Goal: Task Accomplishment & Management: Complete application form

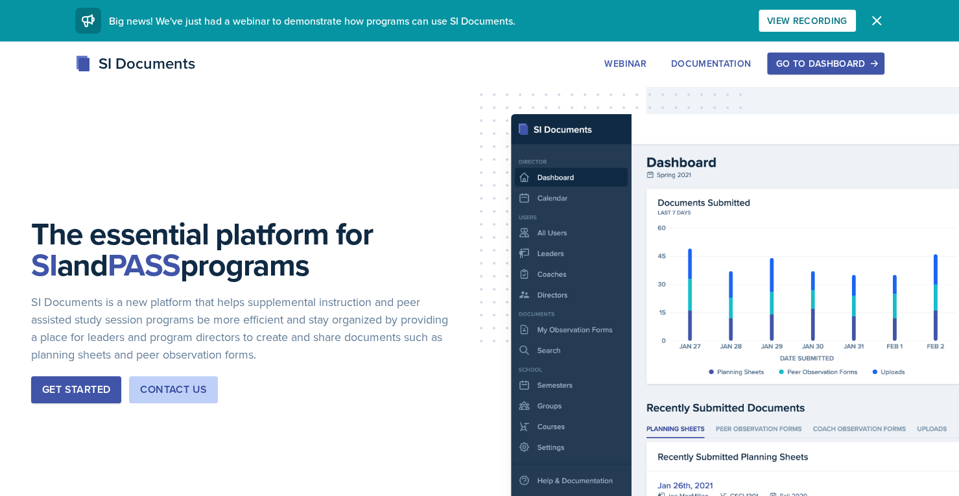
click at [830, 67] on div "Go to Dashboard" at bounding box center [825, 63] width 100 height 10
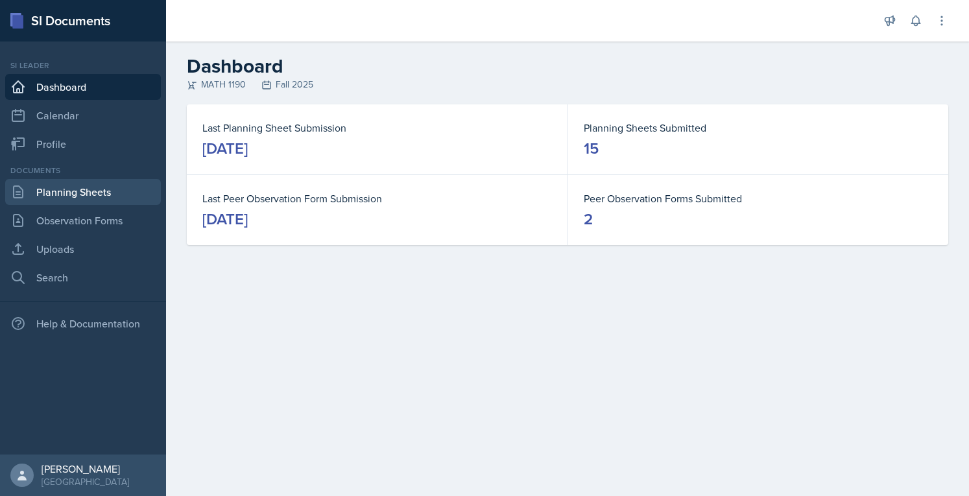
click at [75, 201] on link "Planning Sheets" at bounding box center [83, 192] width 156 height 26
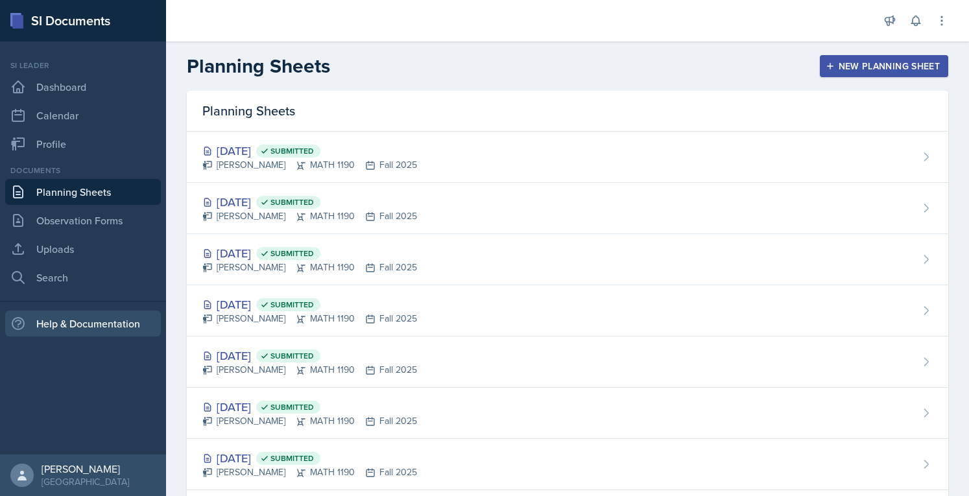
drag, startPoint x: 821, startPoint y: 69, endPoint x: 30, endPoint y: 315, distance: 828.8
click at [30, 315] on div "SI Documents Si leader Dashboard Calendar Profile Documents Planning Sheets Obs…" at bounding box center [484, 248] width 969 height 496
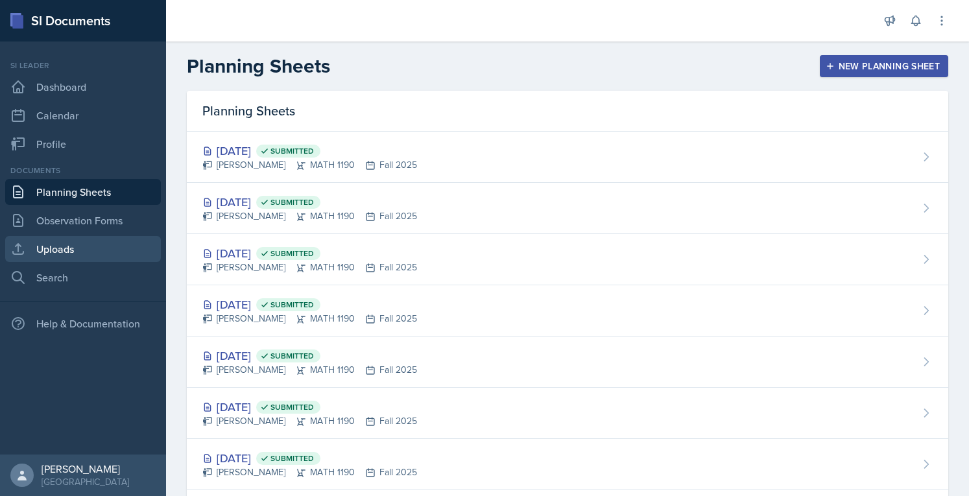
click at [54, 250] on link "Uploads" at bounding box center [83, 249] width 156 height 26
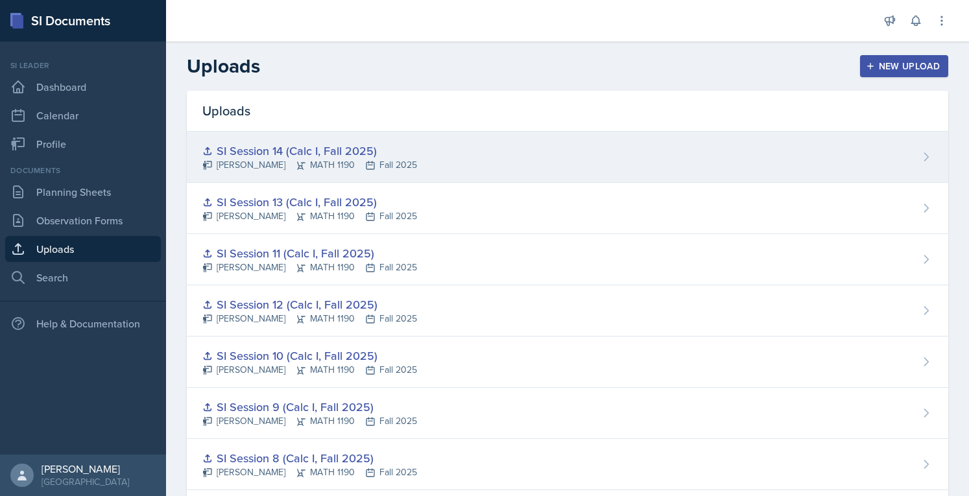
click at [279, 147] on div "SI Session 14 (Calc I, Fall 2025)" at bounding box center [309, 151] width 215 height 18
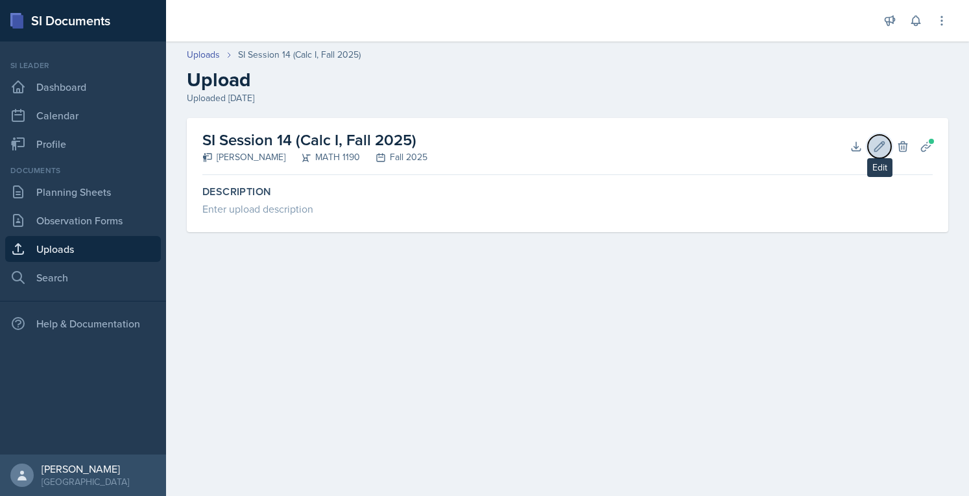
click at [876, 146] on icon at bounding box center [880, 146] width 10 height 10
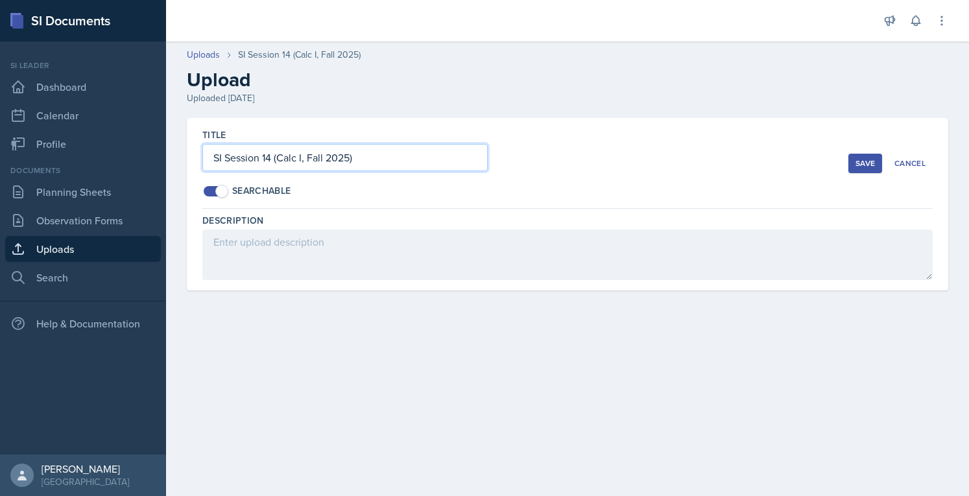
click at [403, 165] on input "SI Session 14 (Calc I, Fall 2025)" at bounding box center [344, 157] width 285 height 27
click at [921, 158] on div "Cancel" at bounding box center [909, 163] width 31 height 10
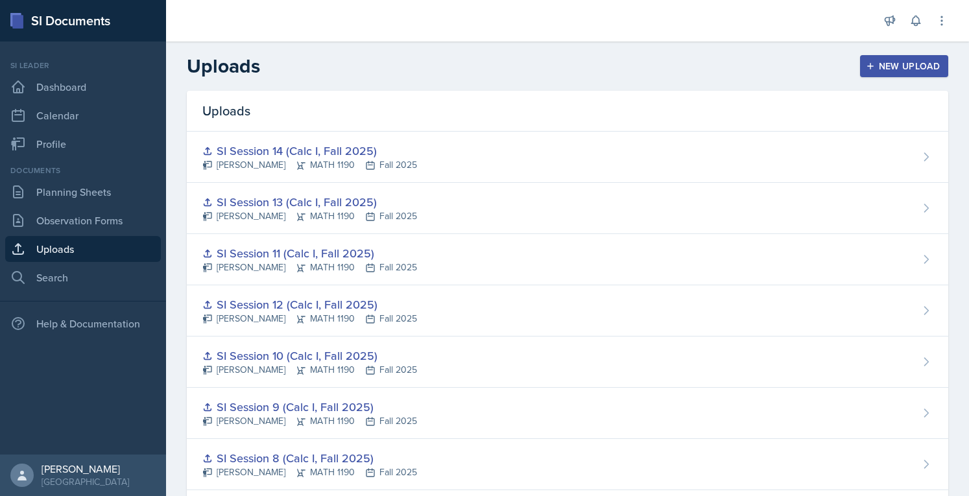
click at [901, 64] on div "New Upload" at bounding box center [904, 66] width 72 height 10
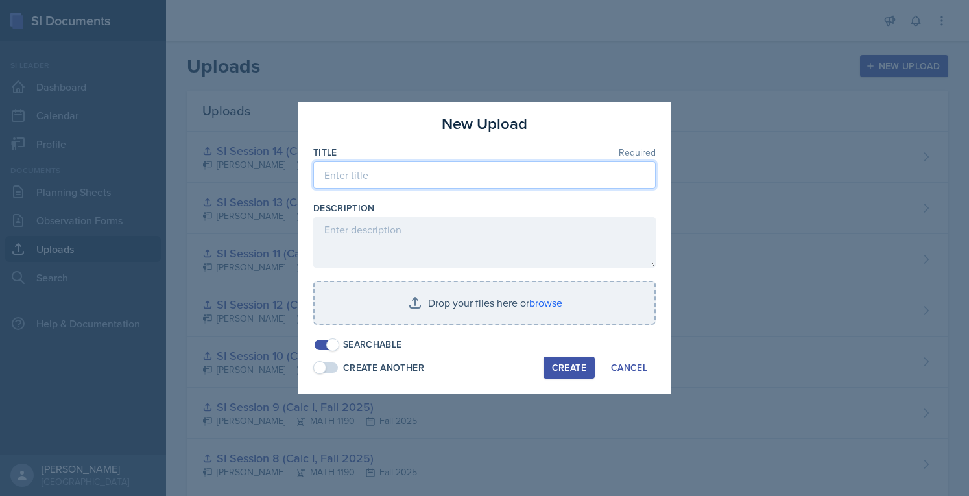
click at [445, 175] on input at bounding box center [484, 174] width 342 height 27
paste input "SI Session 14 (Calc I, Fall 2025)"
click at [377, 171] on input "SI Session 14 (Calc I, Fall 2025)" at bounding box center [484, 174] width 342 height 27
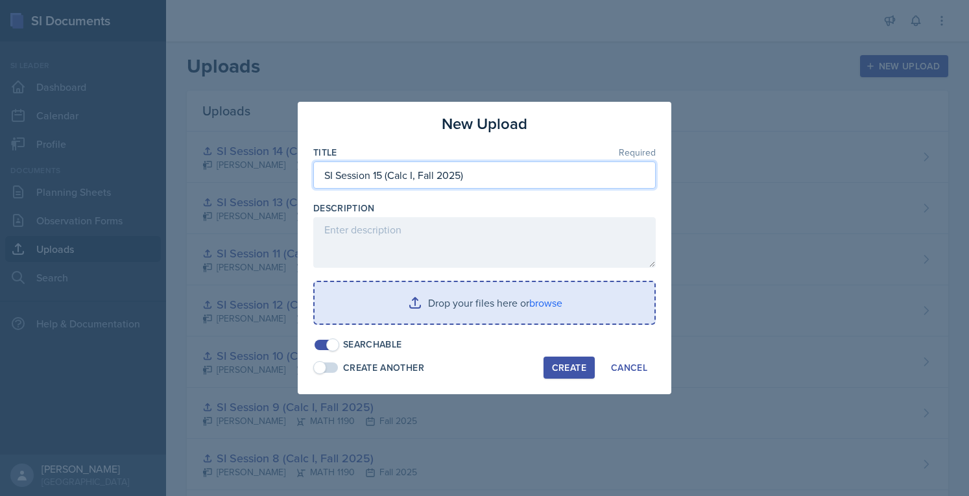
type input "SI Session 15 (Calc I, Fall 2025)"
click at [429, 312] on input "file" at bounding box center [484, 302] width 340 height 41
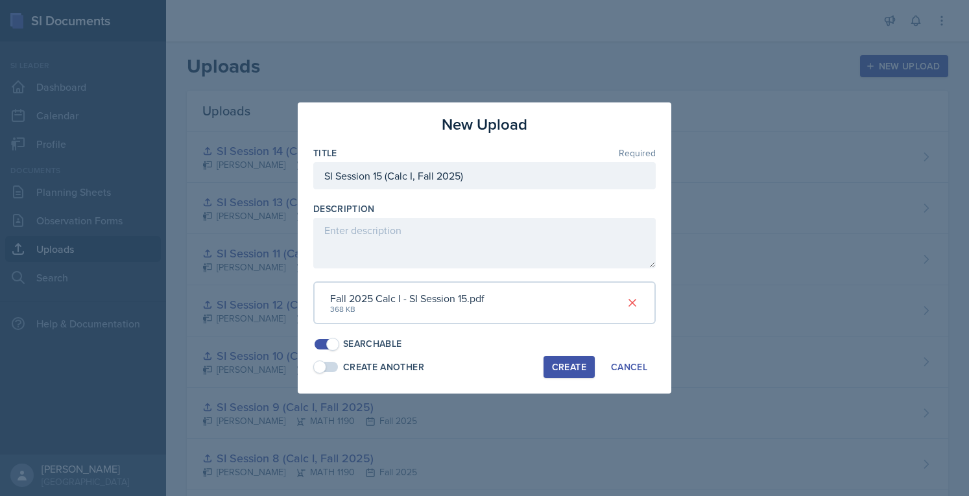
click at [551, 370] on button "Create" at bounding box center [568, 367] width 51 height 22
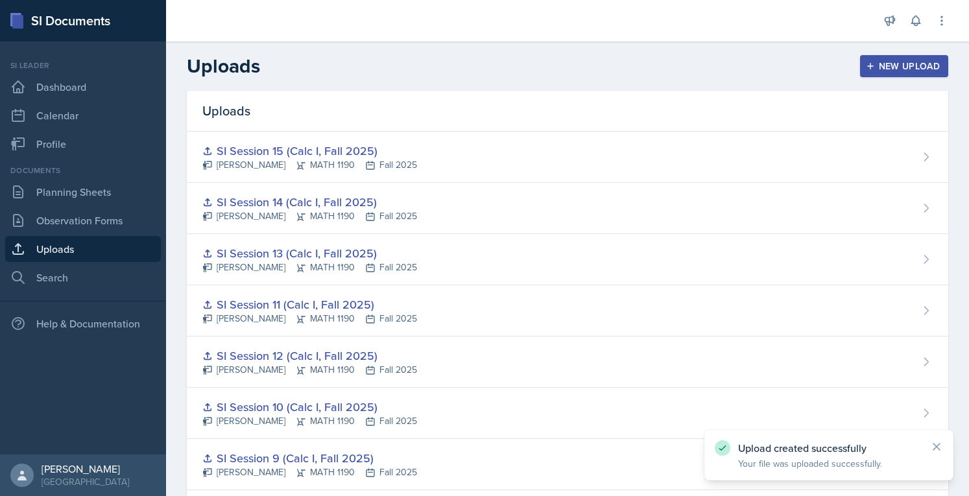
click at [880, 71] on div "New Upload" at bounding box center [904, 66] width 72 height 10
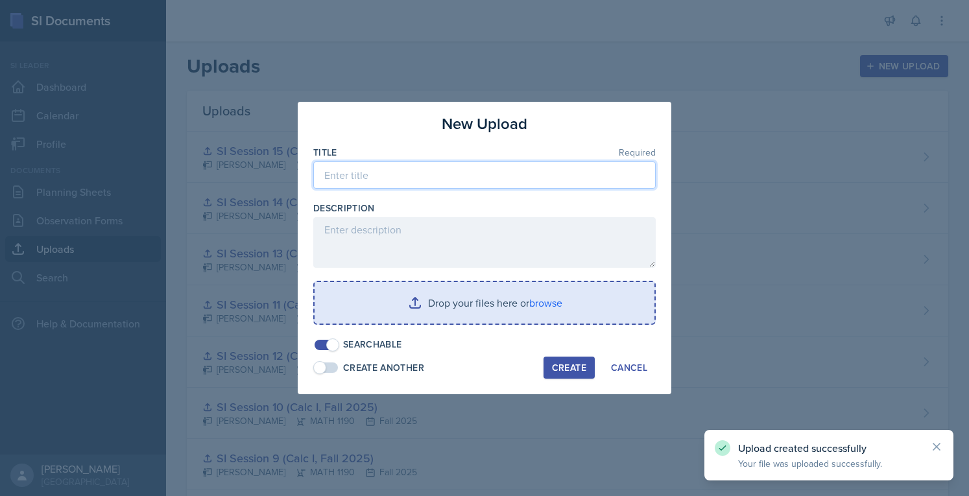
click at [432, 177] on input at bounding box center [484, 174] width 342 height 27
paste input "SI Session 14 (Calc I, Fall 2025)"
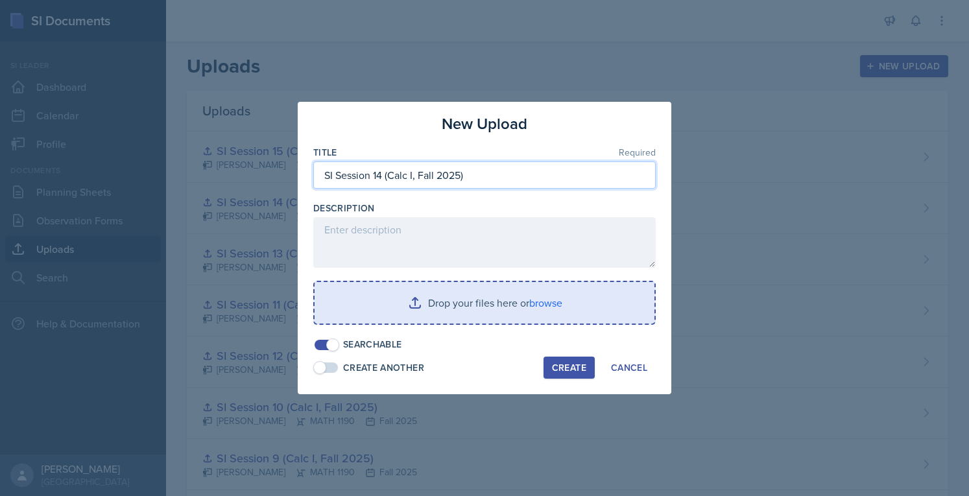
click at [383, 178] on input "SI Session 14 (Calc I, Fall 2025)" at bounding box center [484, 174] width 342 height 27
type input "SI Session 16 (Calc I, Fall 2025)"
click at [412, 288] on input "file" at bounding box center [484, 302] width 340 height 41
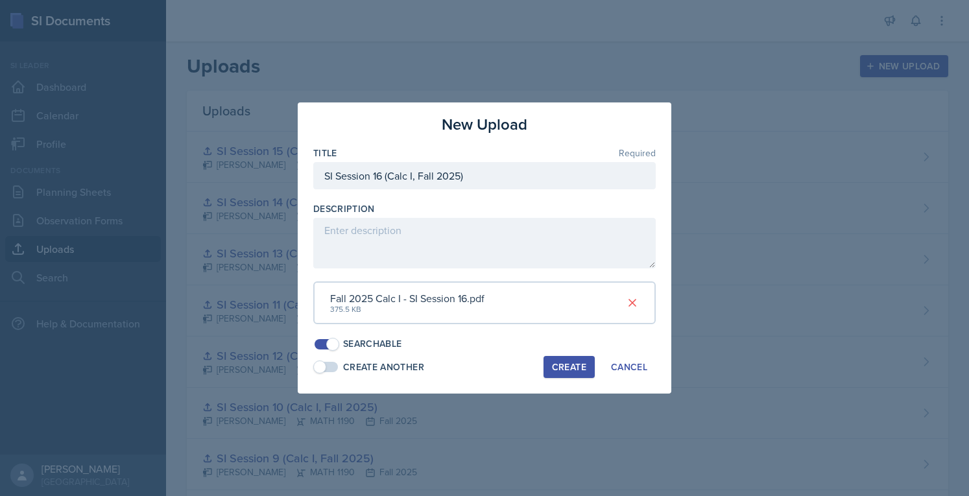
click at [559, 368] on div "Create" at bounding box center [569, 367] width 34 height 10
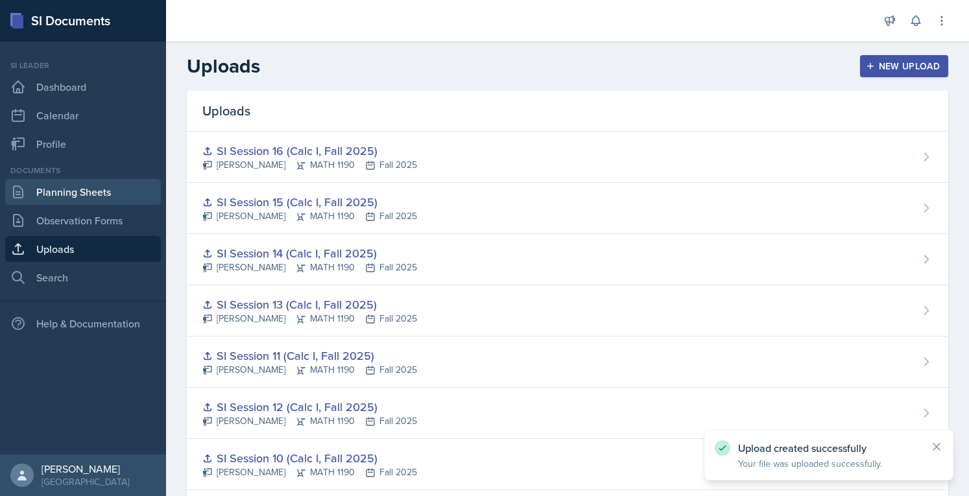
click at [73, 182] on link "Planning Sheets" at bounding box center [83, 192] width 156 height 26
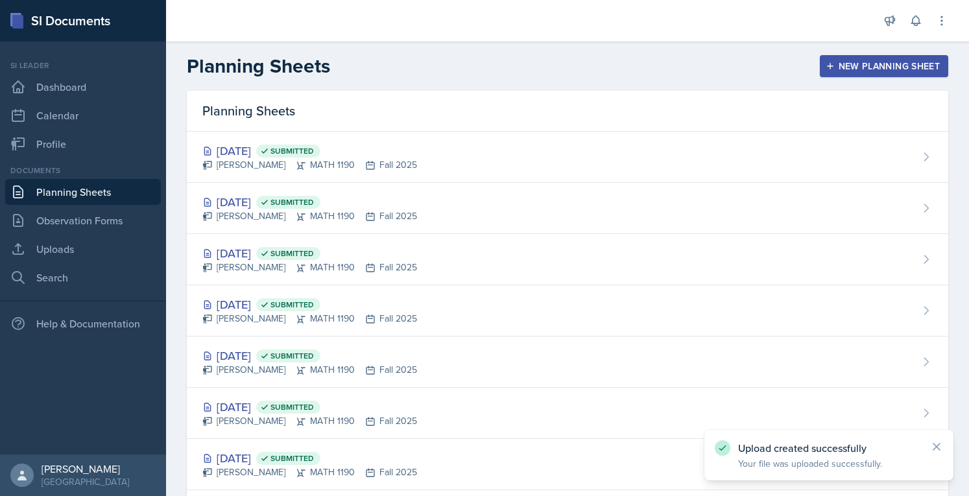
click at [855, 65] on div "New Planning Sheet" at bounding box center [884, 66] width 112 height 10
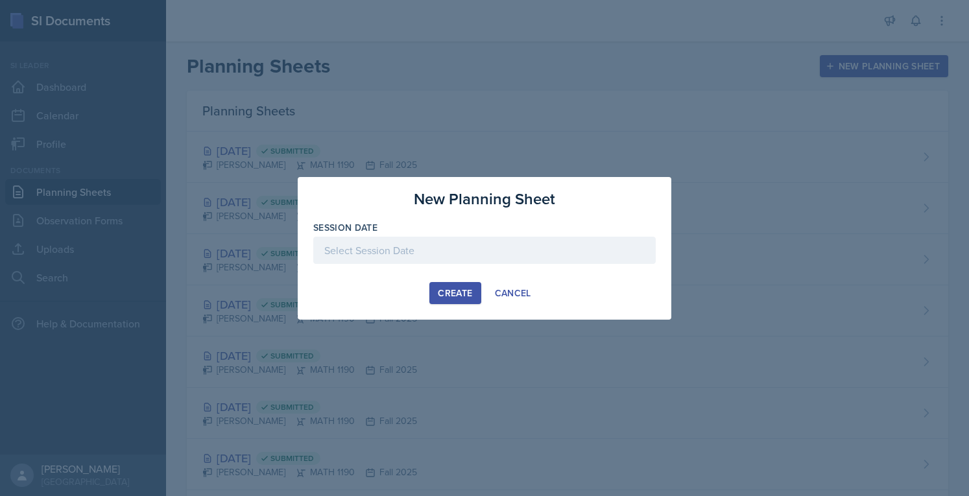
click at [458, 248] on div at bounding box center [484, 250] width 342 height 27
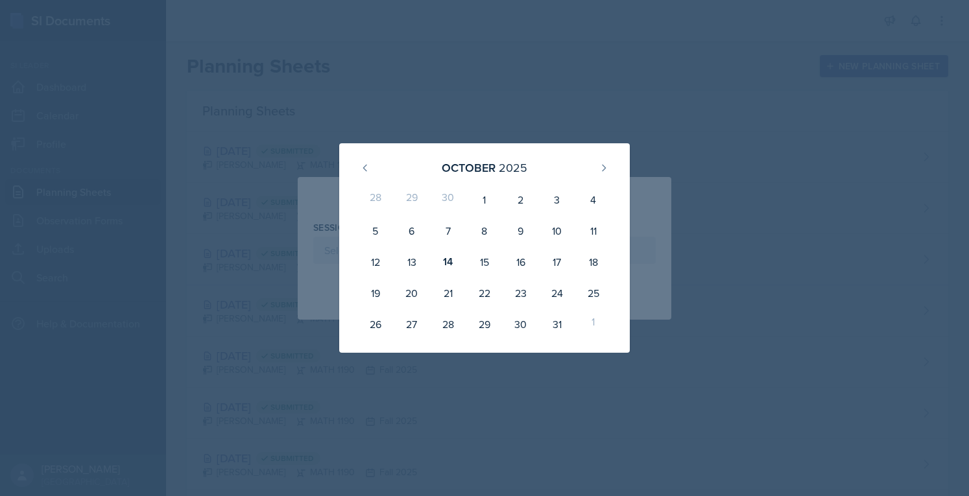
click at [458, 248] on div "14" at bounding box center [448, 261] width 36 height 31
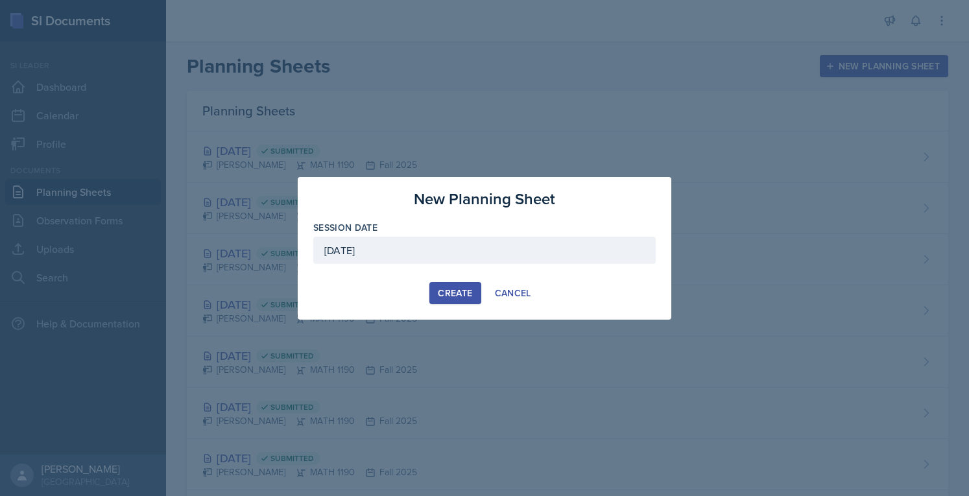
click at [452, 266] on div at bounding box center [484, 270] width 342 height 13
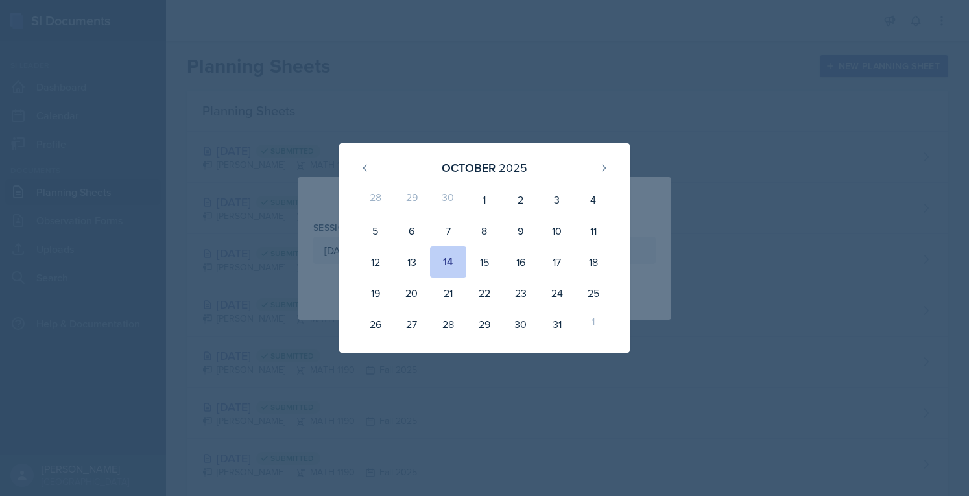
click at [452, 266] on div "14" at bounding box center [448, 261] width 36 height 31
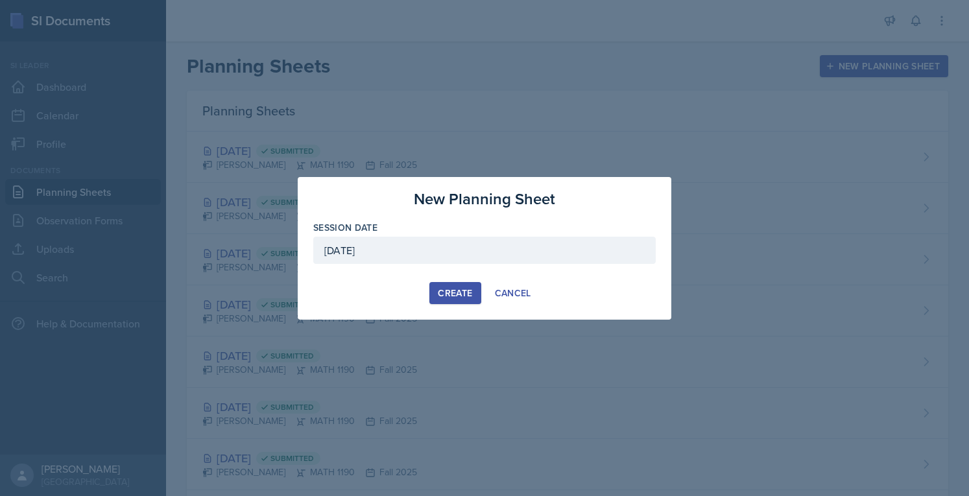
click at [467, 256] on div "[DATE]" at bounding box center [484, 250] width 342 height 27
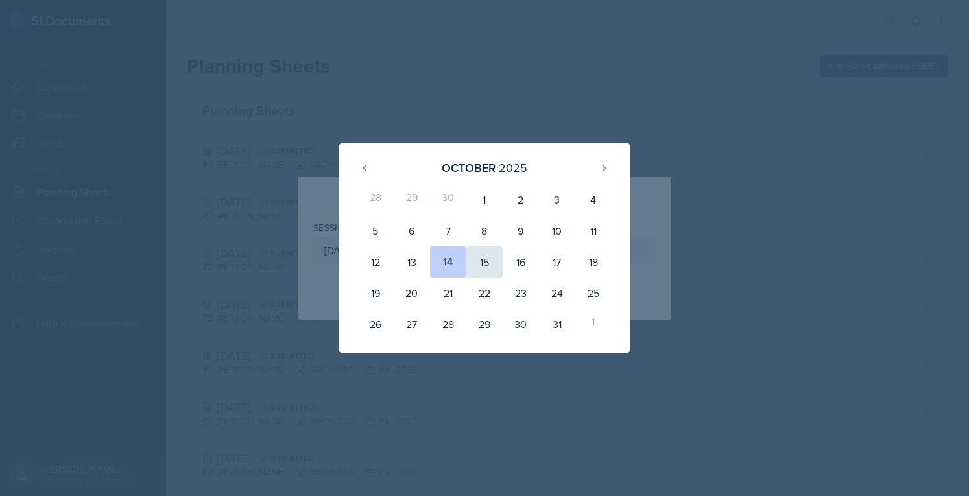
click at [487, 264] on div "15" at bounding box center [484, 261] width 36 height 31
type input "[DATE]"
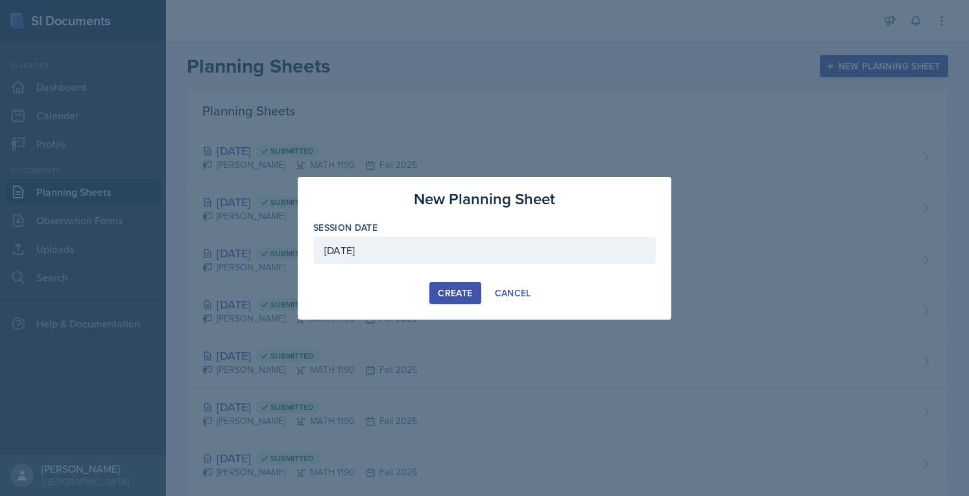
click at [458, 290] on div "Create" at bounding box center [455, 293] width 34 height 10
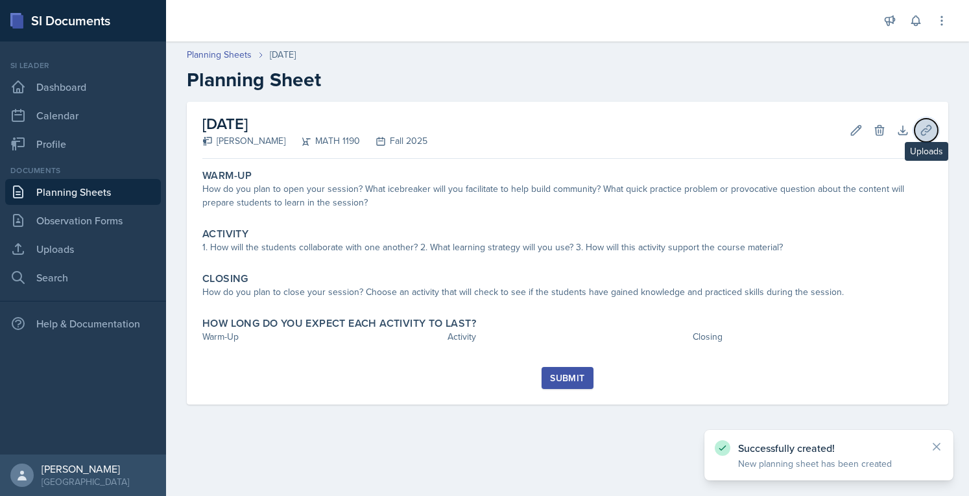
click at [921, 132] on icon at bounding box center [926, 130] width 10 height 10
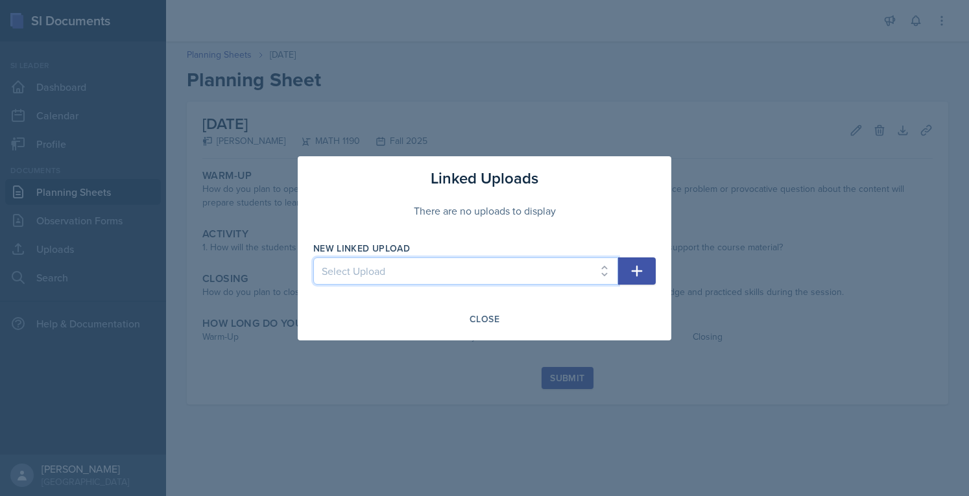
click at [558, 272] on select "Select Upload SI Session 1 (Fall 2025) SI Session 2 (Calc I, Fall 2025) SI Sess…" at bounding box center [465, 270] width 305 height 27
select select "8f1d93ef-966e-41f6-96fe-081537ef1248"
click at [313, 257] on select "Select Upload SI Session 1 (Fall 2025) SI Session 2 (Calc I, Fall 2025) SI Sess…" at bounding box center [465, 270] width 305 height 27
click at [624, 277] on button "button" at bounding box center [637, 270] width 38 height 27
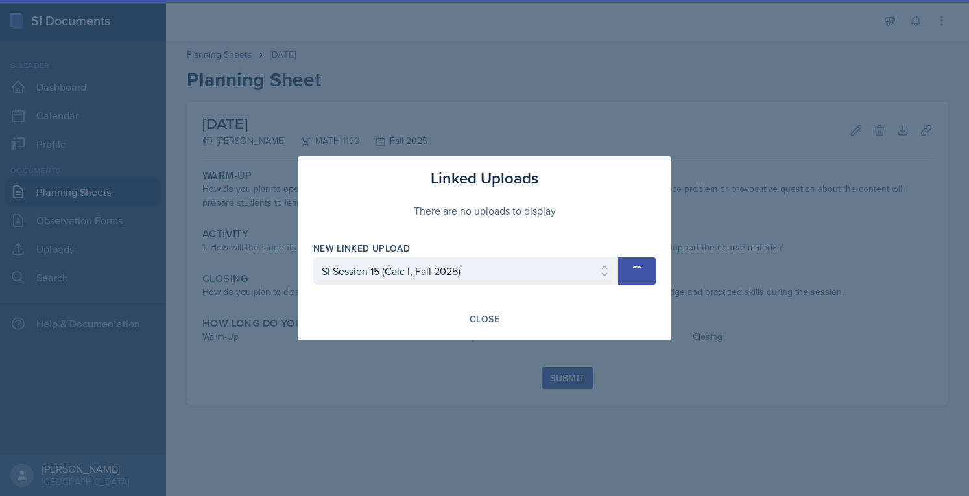
select select
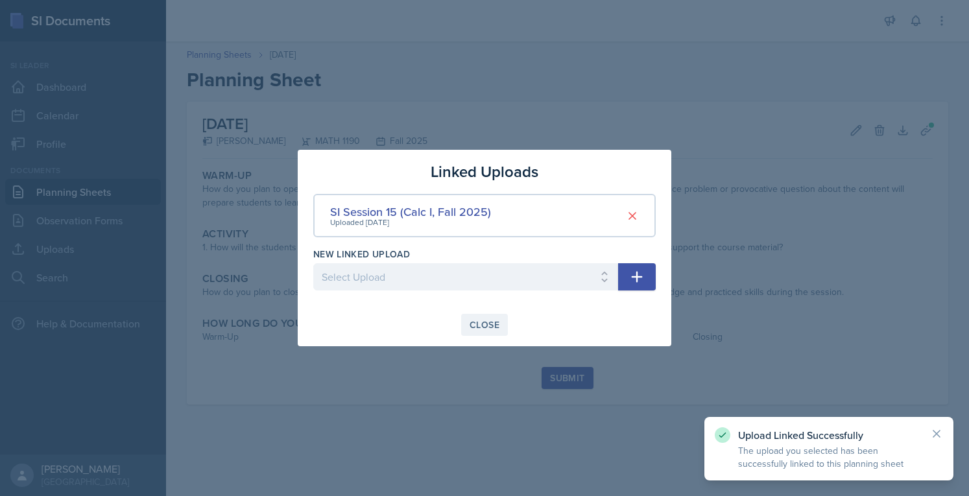
click at [495, 327] on div "Close" at bounding box center [484, 325] width 30 height 10
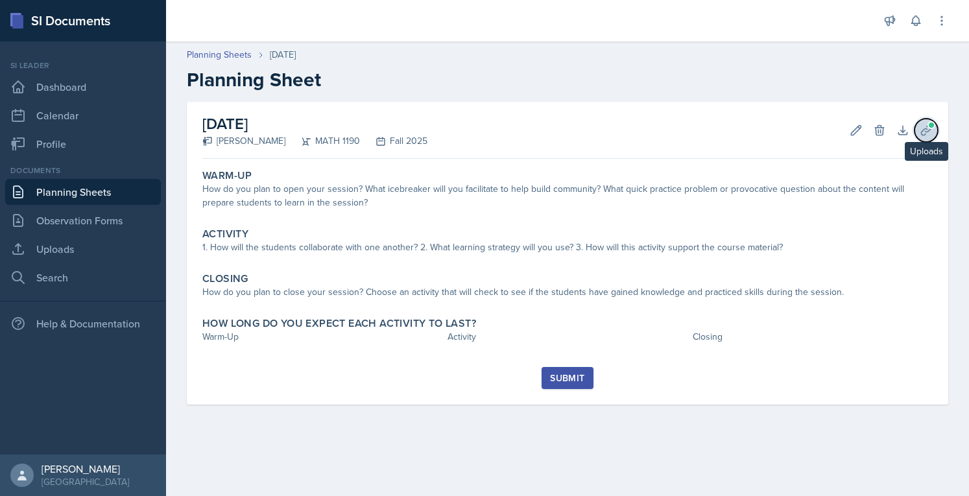
click at [919, 139] on button "Uploads" at bounding box center [925, 130] width 23 height 23
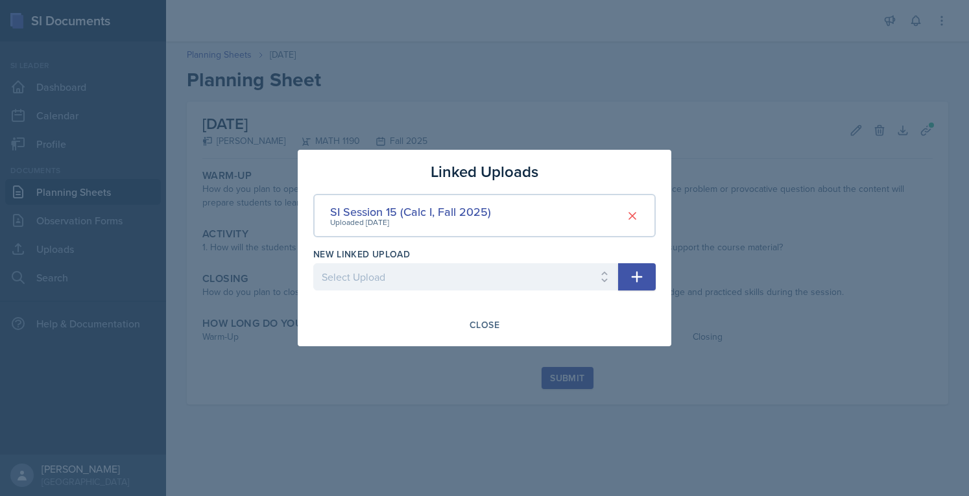
click at [715, 123] on div at bounding box center [484, 248] width 969 height 496
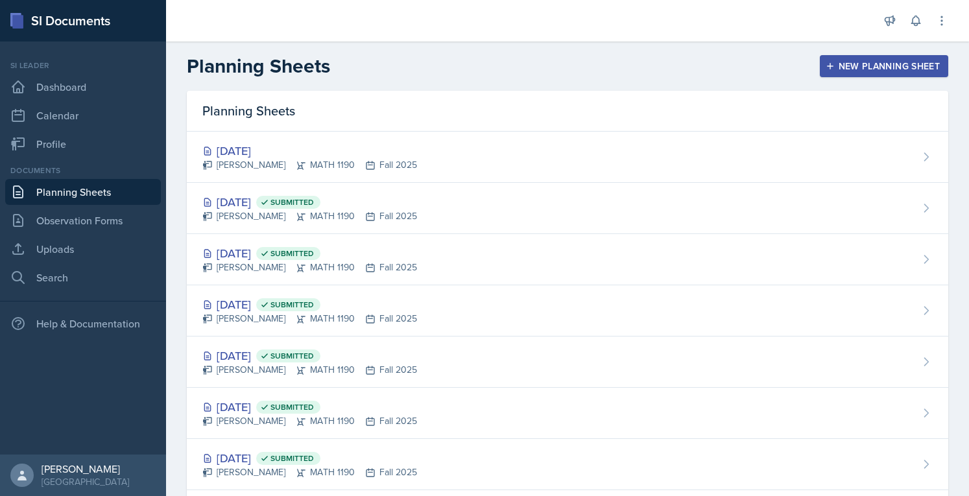
click at [828, 65] on div "New Planning Sheet" at bounding box center [884, 66] width 112 height 10
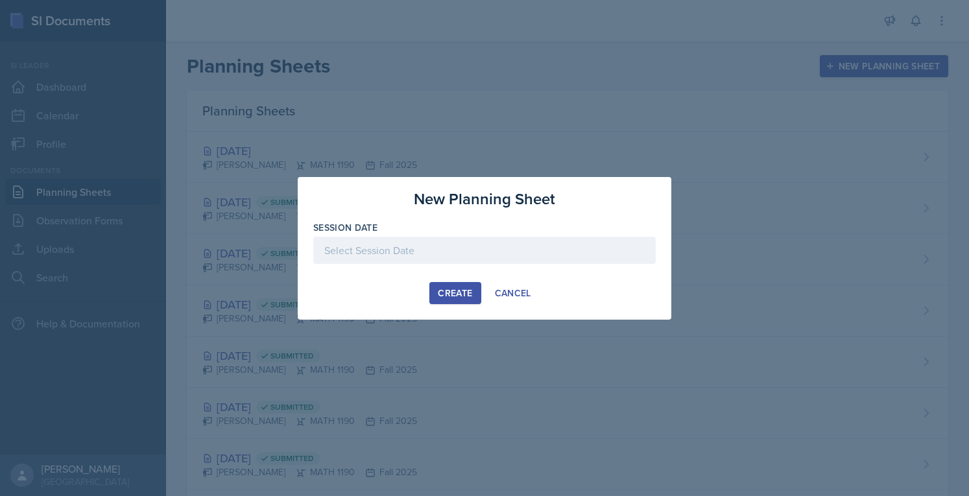
click at [495, 251] on div at bounding box center [484, 250] width 342 height 27
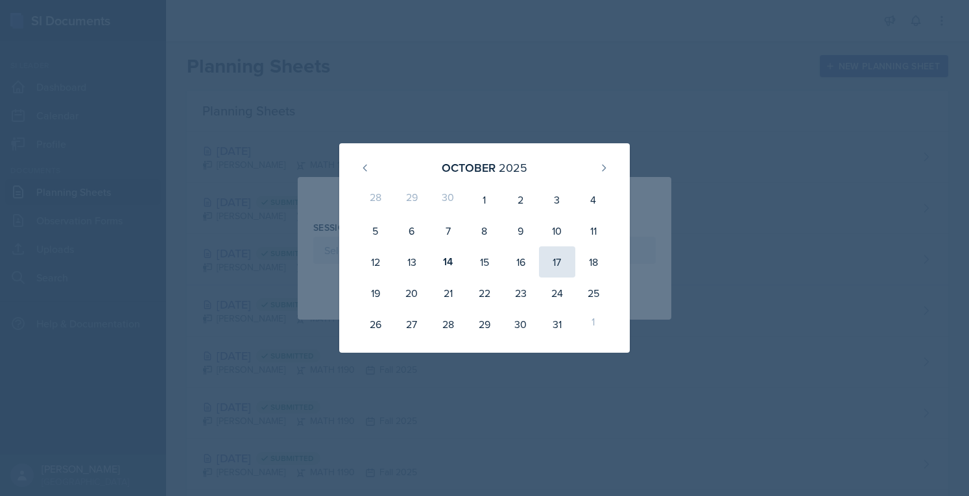
click at [564, 259] on div "17" at bounding box center [557, 261] width 36 height 31
type input "[DATE]"
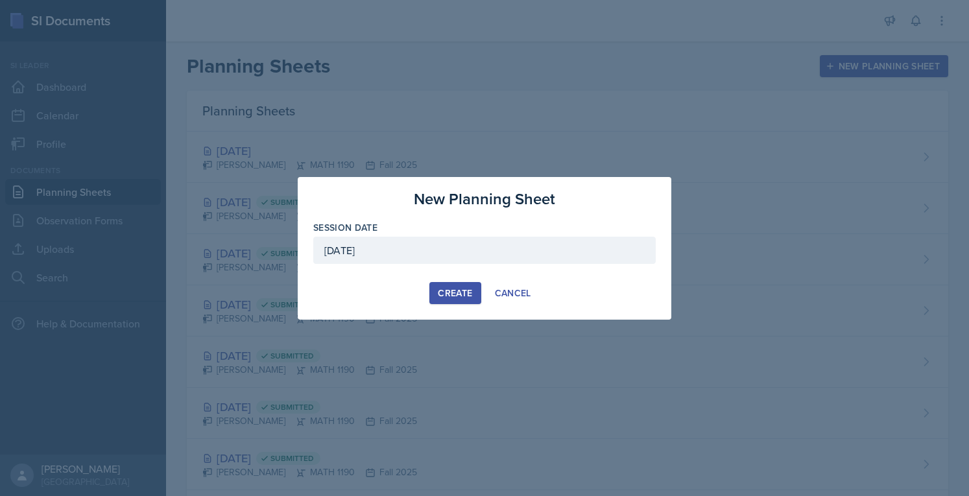
click at [464, 288] on div "Create" at bounding box center [455, 293] width 34 height 10
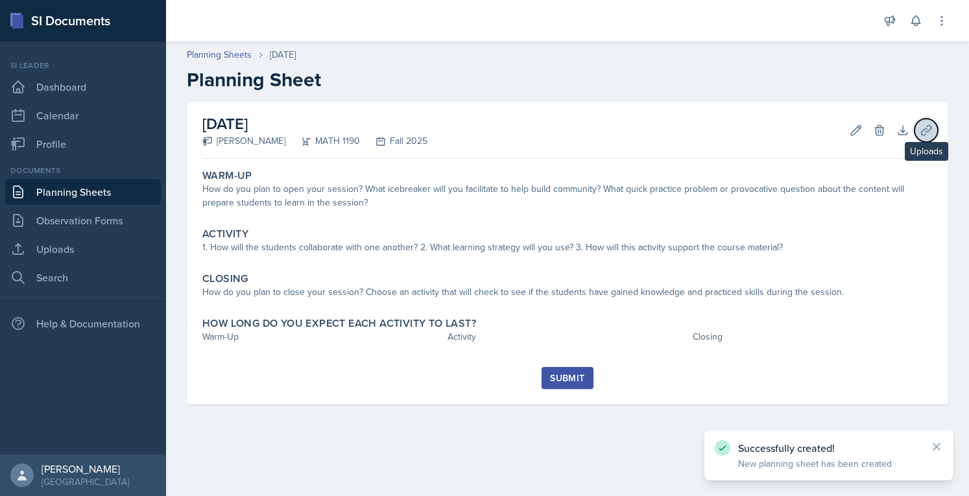
click at [919, 132] on icon at bounding box center [925, 130] width 13 height 13
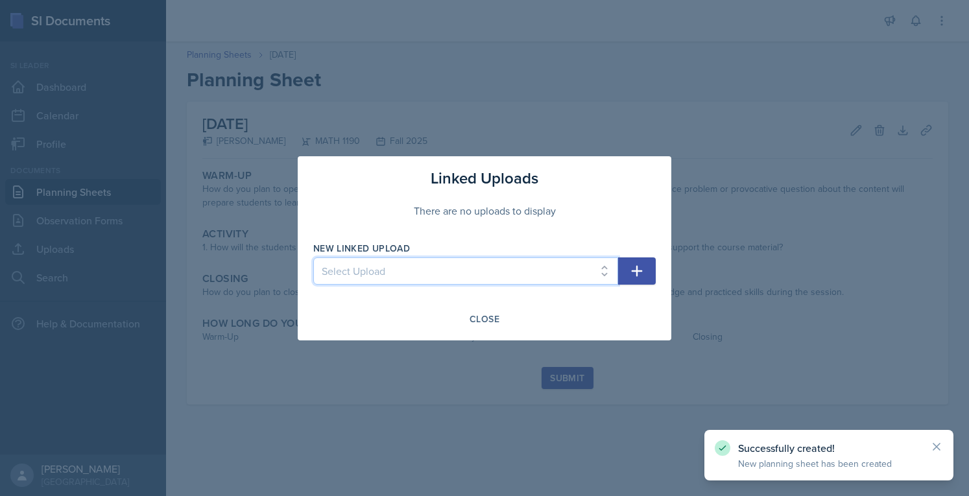
click at [519, 267] on select "Select Upload SI Session 1 (Fall 2025) SI Session 2 (Calc I, Fall 2025) SI Sess…" at bounding box center [465, 270] width 305 height 27
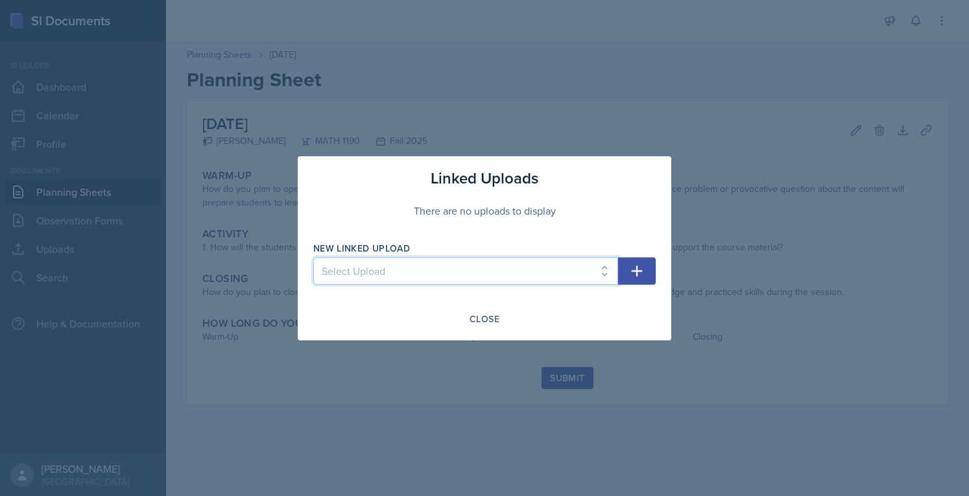
select select "09511b75-e42e-41b9-99a8-1b4c0fa3f2d5"
click at [313, 257] on select "Select Upload SI Session 1 (Fall 2025) SI Session 2 (Calc I, Fall 2025) SI Sess…" at bounding box center [465, 270] width 305 height 27
click at [626, 274] on button "button" at bounding box center [637, 270] width 38 height 27
select select
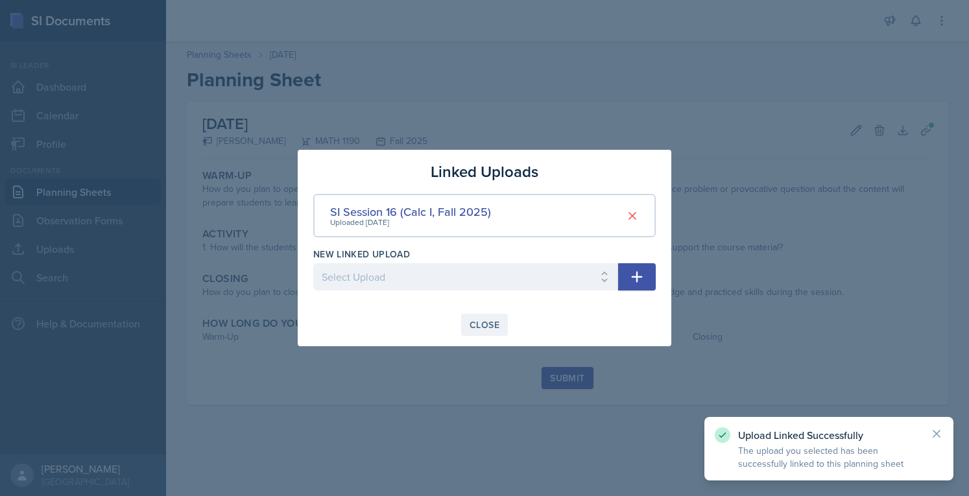
click at [476, 317] on button "Close" at bounding box center [484, 325] width 47 height 22
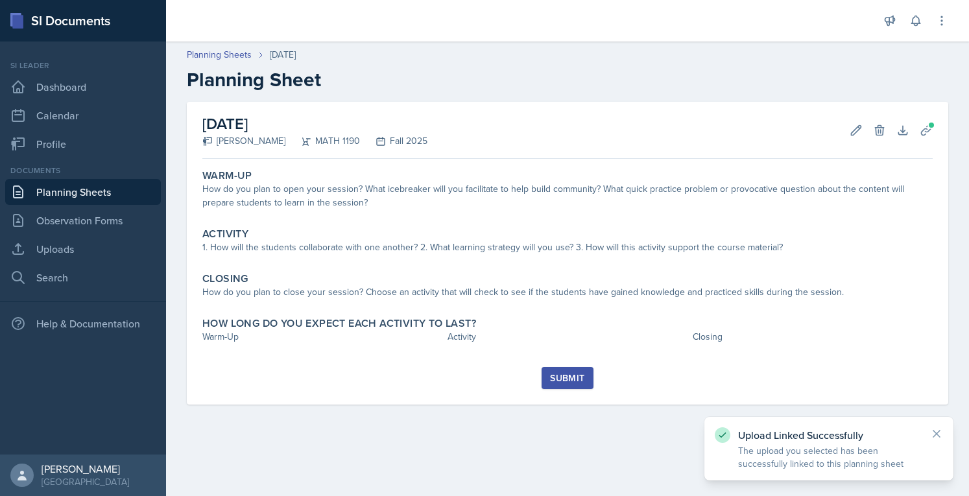
click at [96, 191] on link "Planning Sheets" at bounding box center [83, 192] width 156 height 26
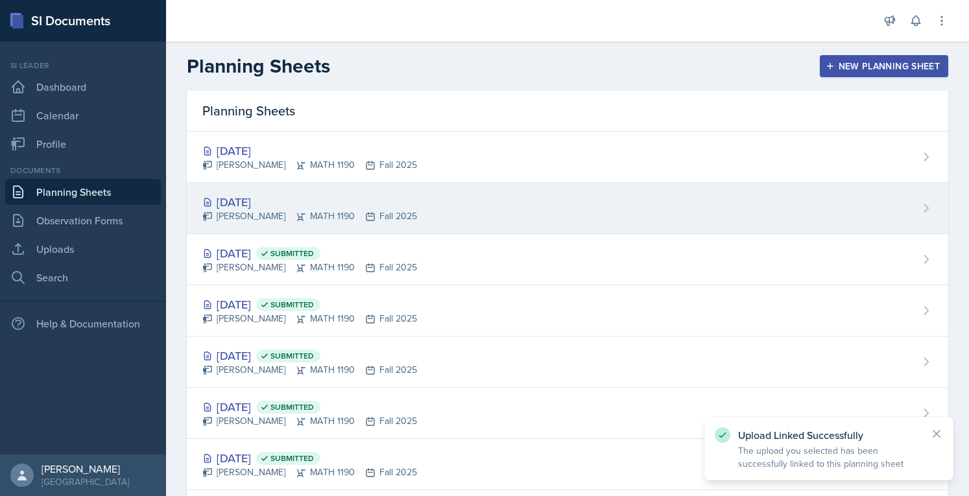
click at [248, 200] on div "[DATE]" at bounding box center [309, 202] width 215 height 18
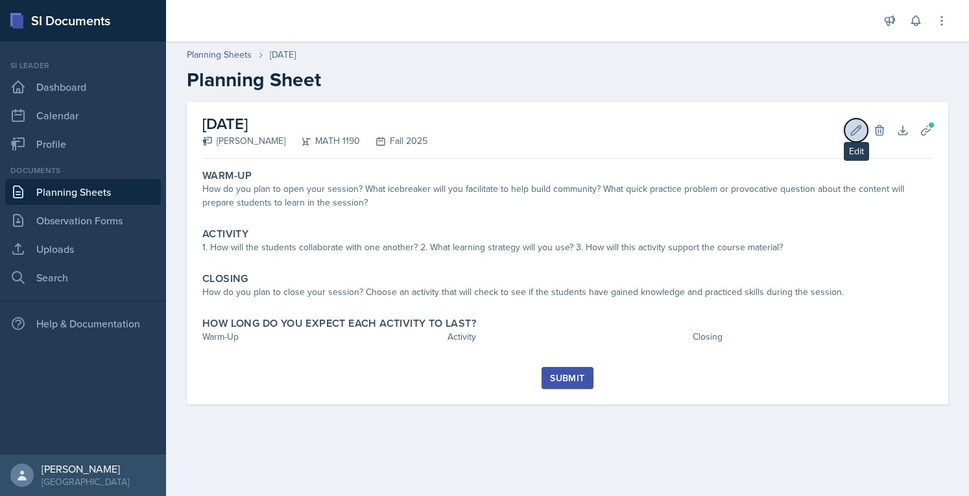
click at [860, 137] on button "Edit" at bounding box center [855, 130] width 23 height 23
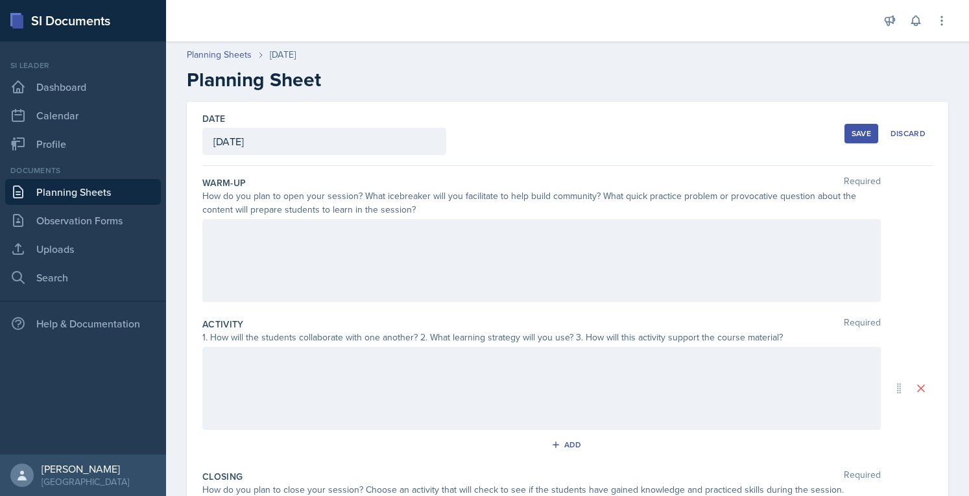
click at [481, 248] on div at bounding box center [541, 260] width 678 height 83
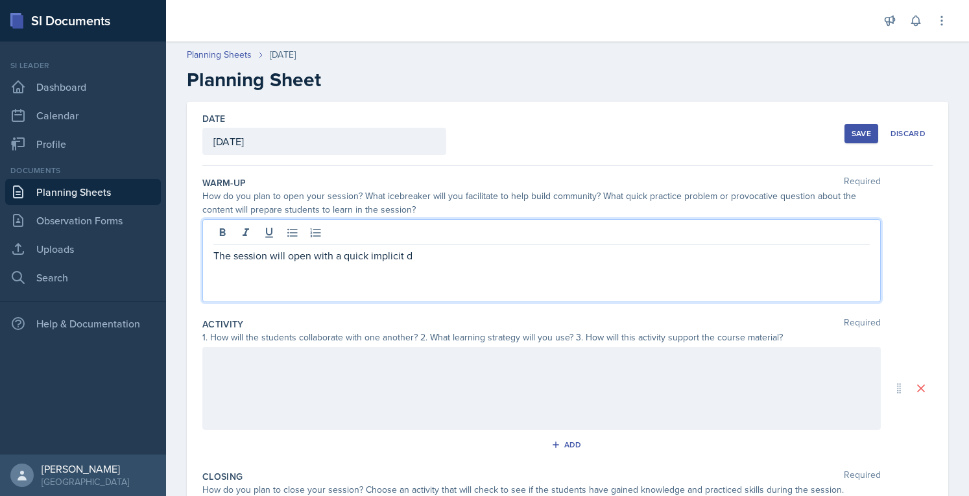
click at [346, 255] on p "The session will open with a quick implicit d" at bounding box center [541, 256] width 656 height 16
click at [435, 259] on p "The session will open with a simple implicit differrentiation" at bounding box center [541, 256] width 656 height 16
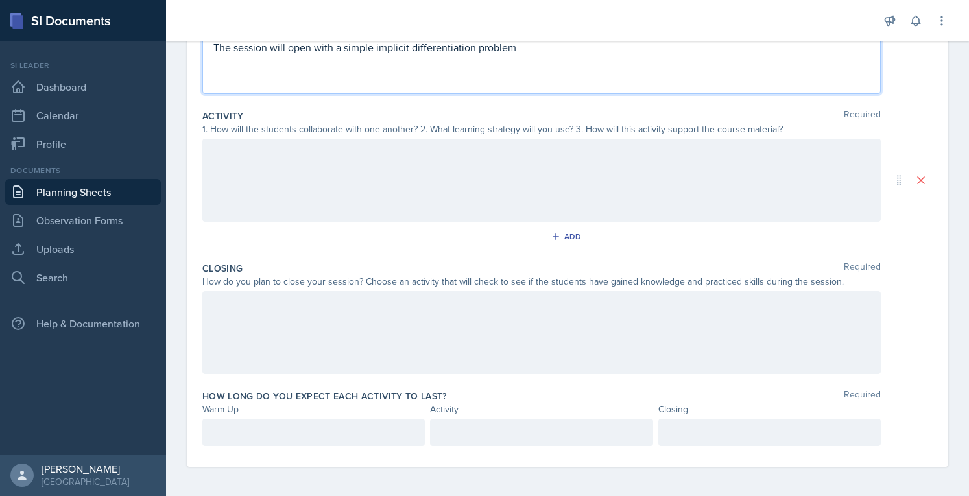
click at [276, 433] on p at bounding box center [313, 433] width 200 height 16
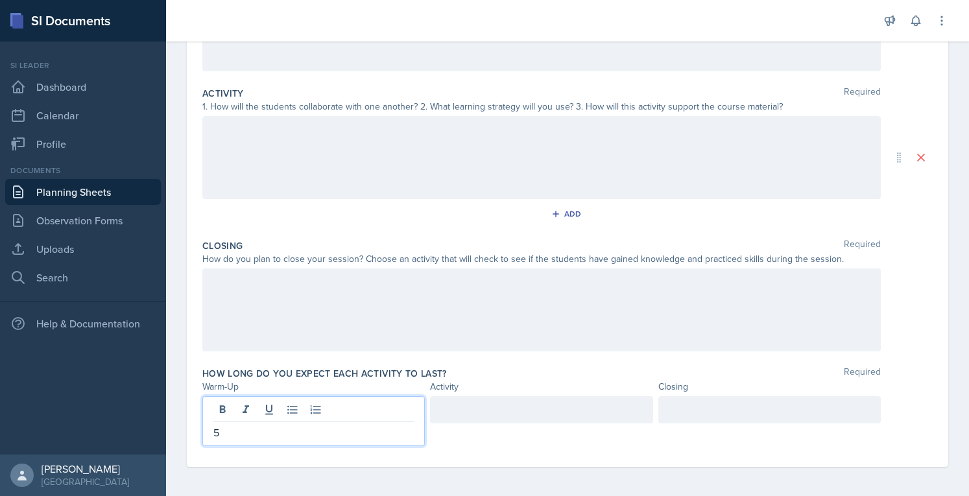
click at [730, 405] on div at bounding box center [769, 409] width 222 height 27
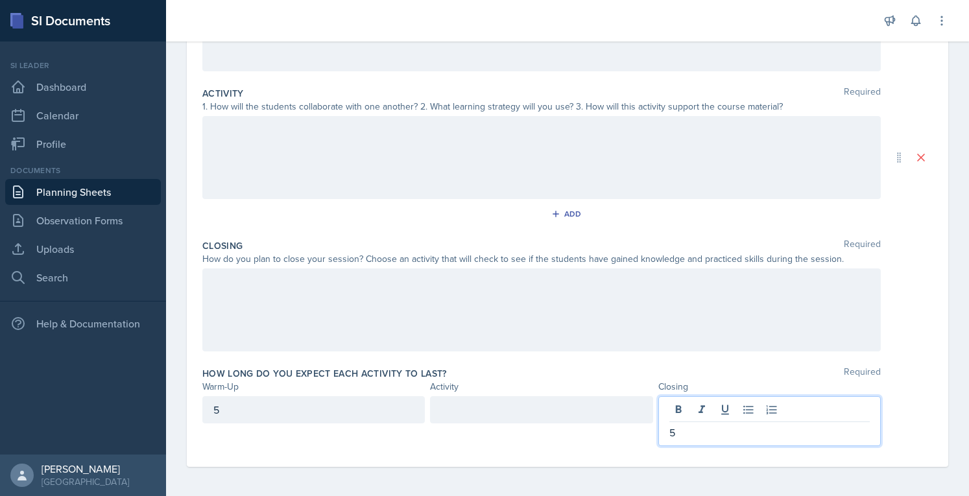
click at [542, 403] on div at bounding box center [541, 409] width 222 height 27
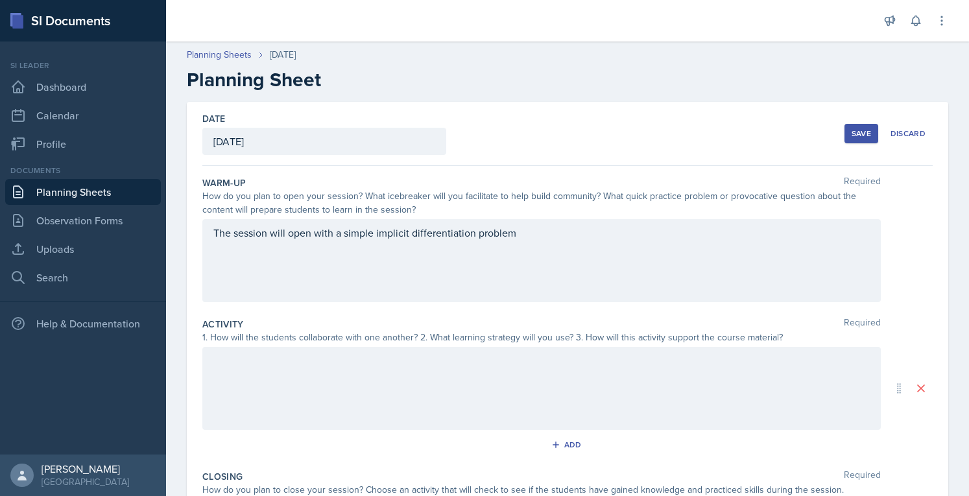
scroll to position [1, 0]
click at [339, 235] on p "The session will open with a simple implicit differentiation problem" at bounding box center [541, 232] width 656 height 16
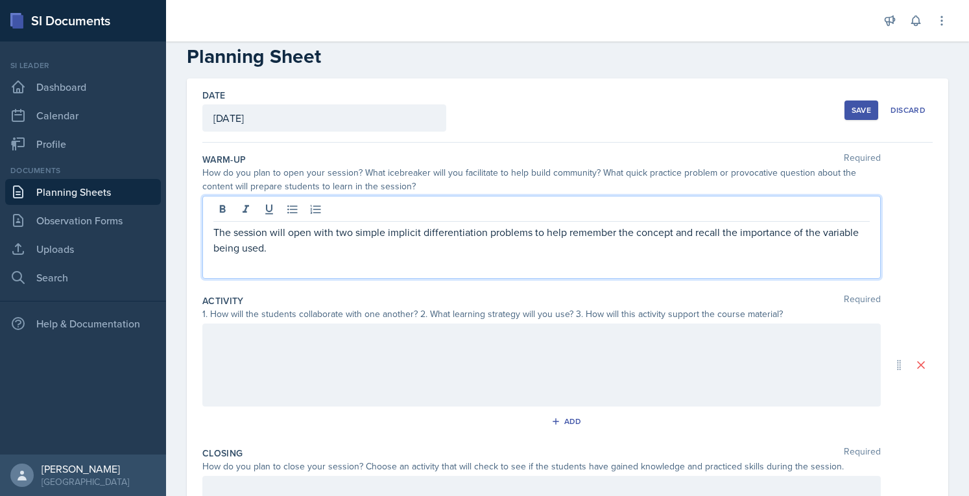
click at [550, 358] on div at bounding box center [541, 364] width 678 height 83
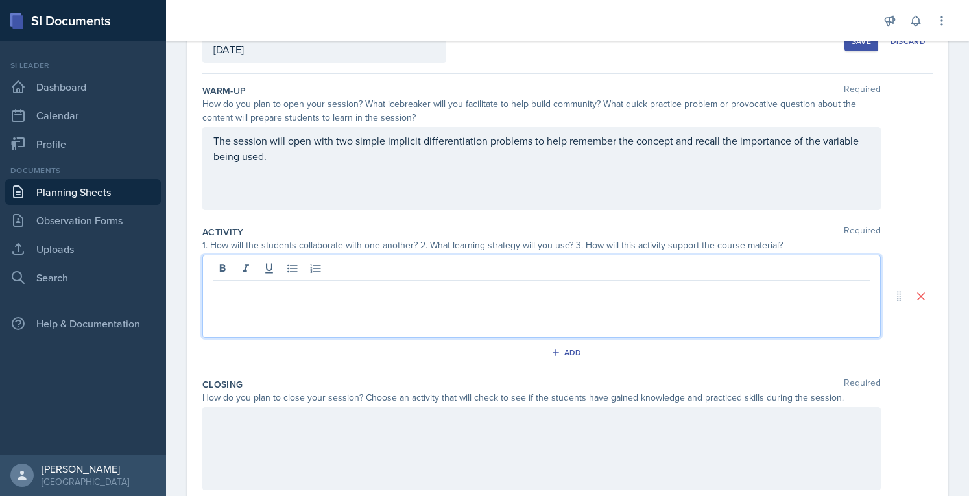
scroll to position [100, 0]
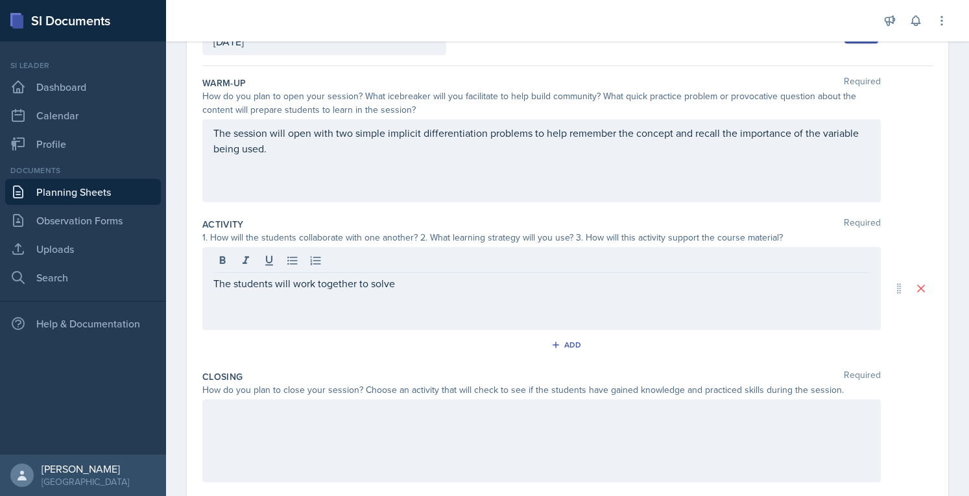
click at [358, 273] on div "The students will work together to solve" at bounding box center [541, 288] width 678 height 83
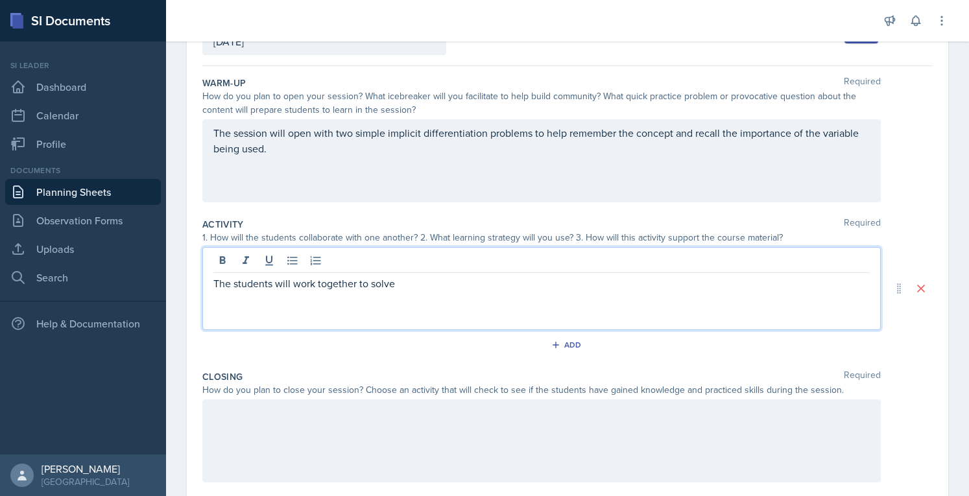
click at [359, 287] on p "The students will work together to solve" at bounding box center [541, 284] width 656 height 16
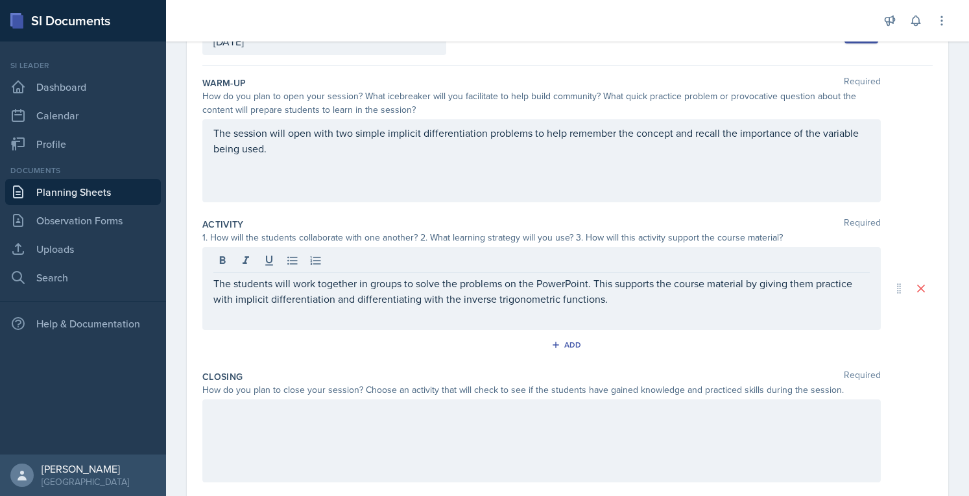
click at [707, 463] on div at bounding box center [541, 440] width 678 height 83
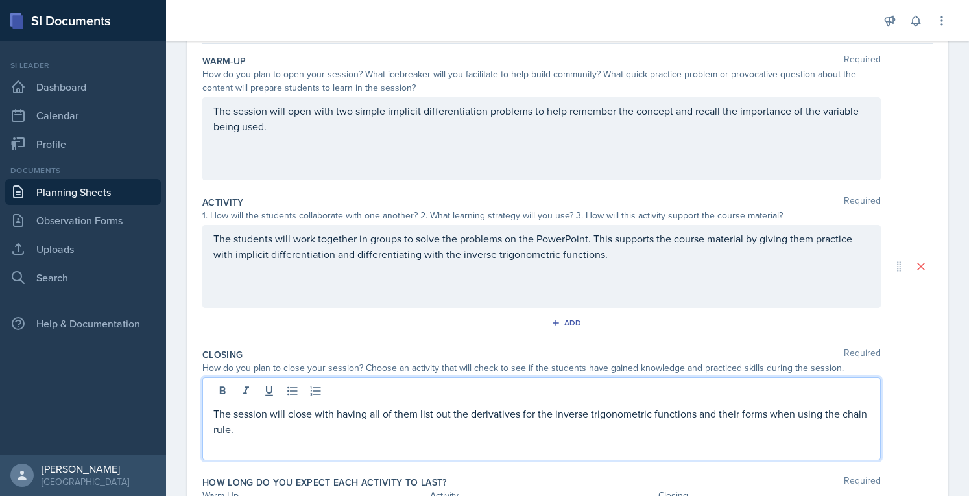
scroll to position [0, 0]
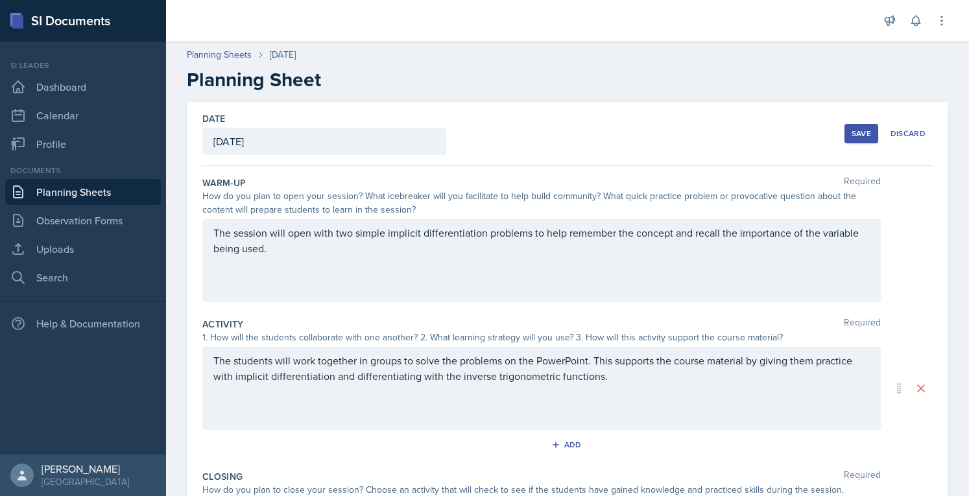
click at [844, 128] on button "Save" at bounding box center [861, 133] width 34 height 19
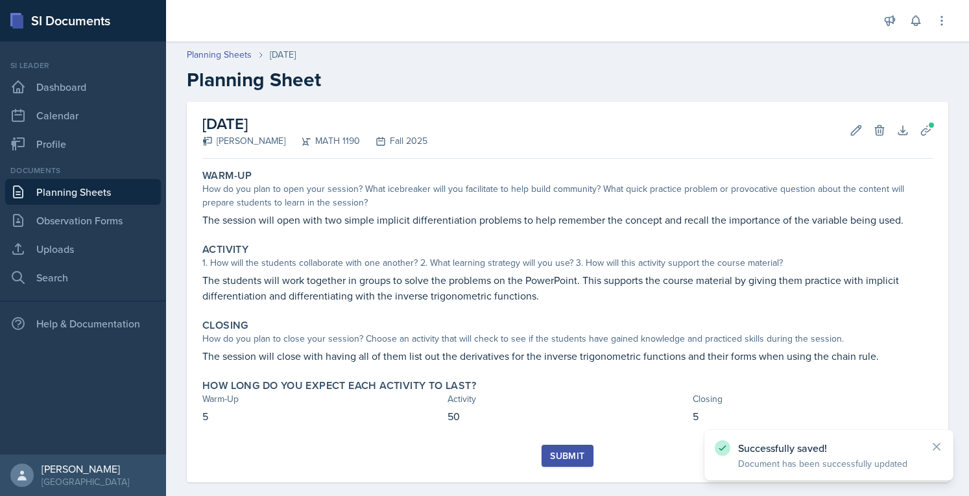
click at [574, 441] on div "Warm-Up How do you plan to open your session? What icebreaker will you facilita…" at bounding box center [567, 304] width 730 height 281
click at [564, 457] on div "Submit" at bounding box center [567, 456] width 34 height 10
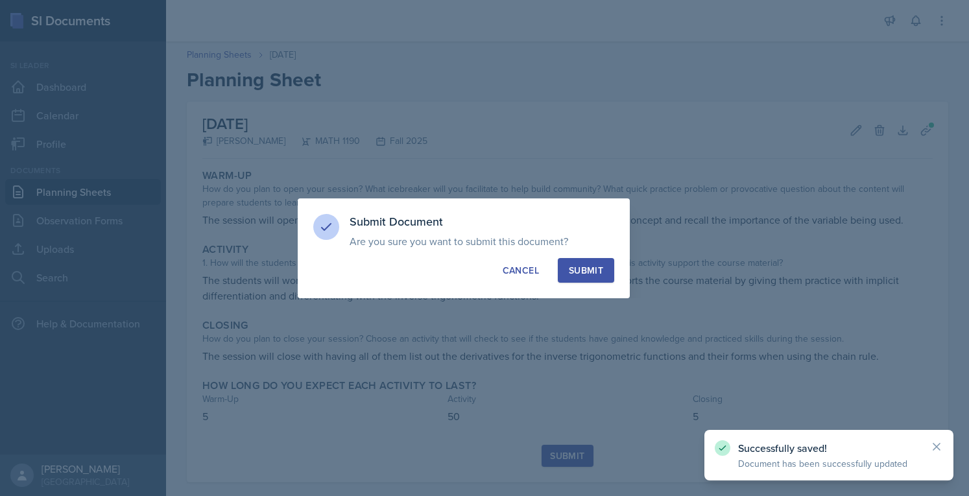
click at [590, 262] on button "Submit" at bounding box center [586, 270] width 56 height 25
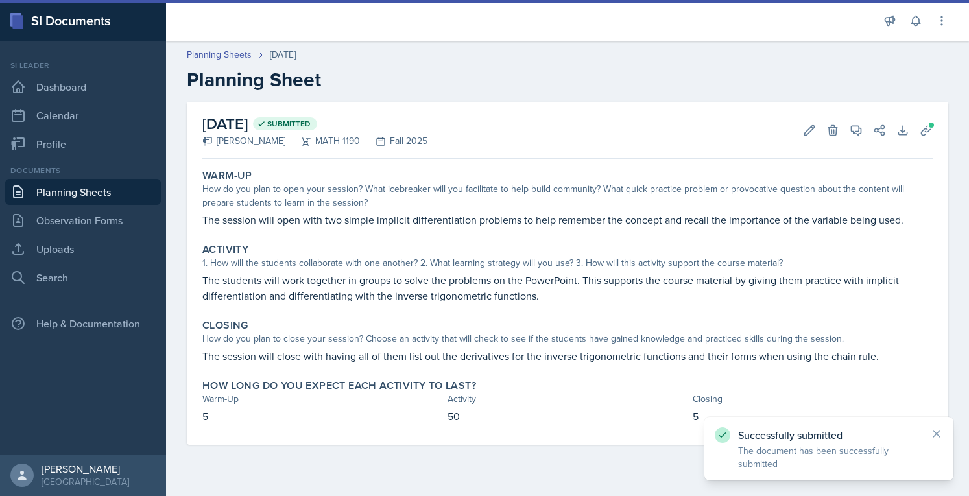
click at [97, 198] on link "Planning Sheets" at bounding box center [83, 192] width 156 height 26
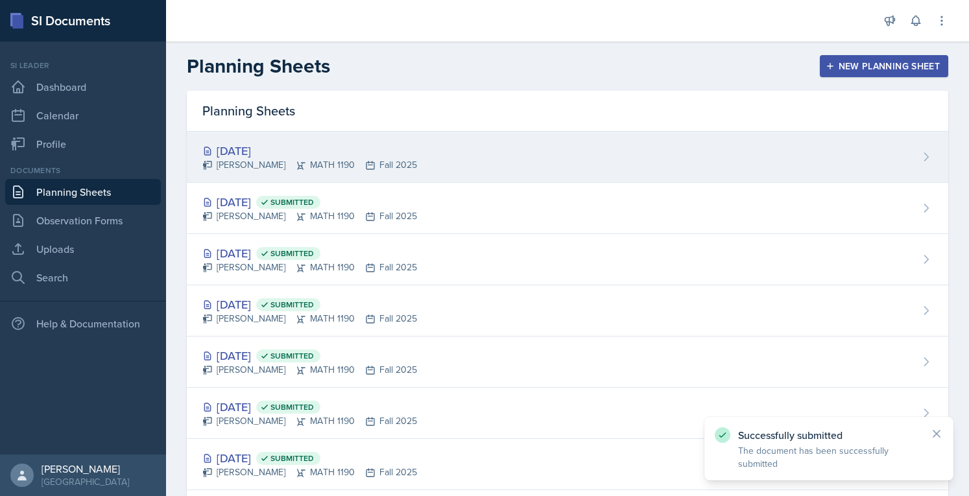
click at [259, 157] on div "[DATE]" at bounding box center [309, 151] width 215 height 18
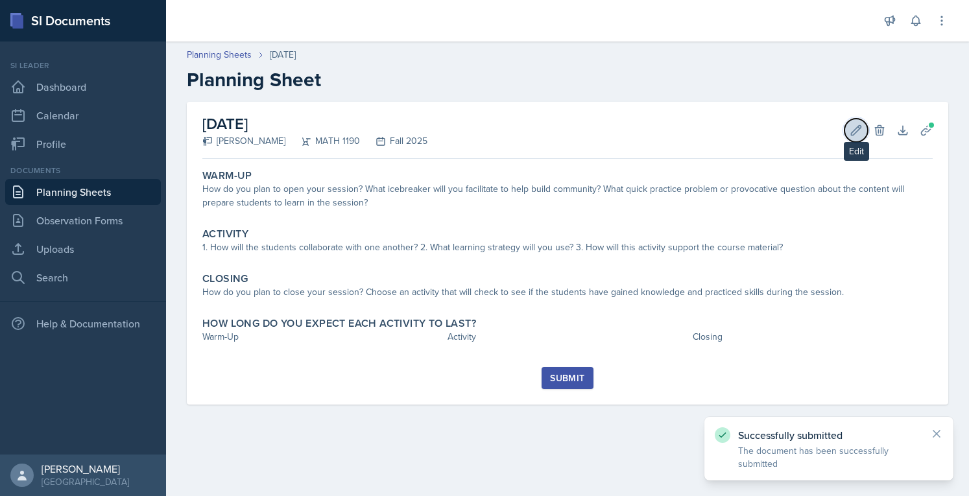
click at [852, 133] on icon at bounding box center [855, 130] width 13 height 13
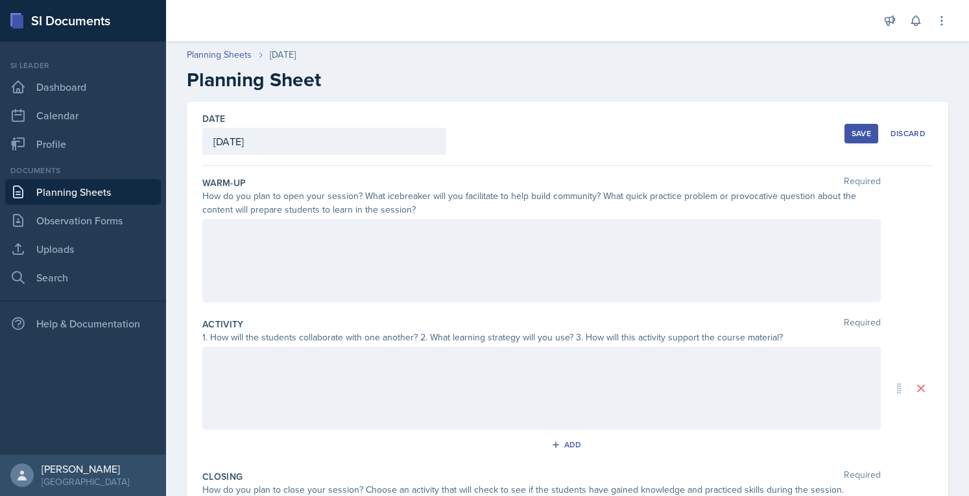
click at [430, 246] on div at bounding box center [541, 260] width 678 height 83
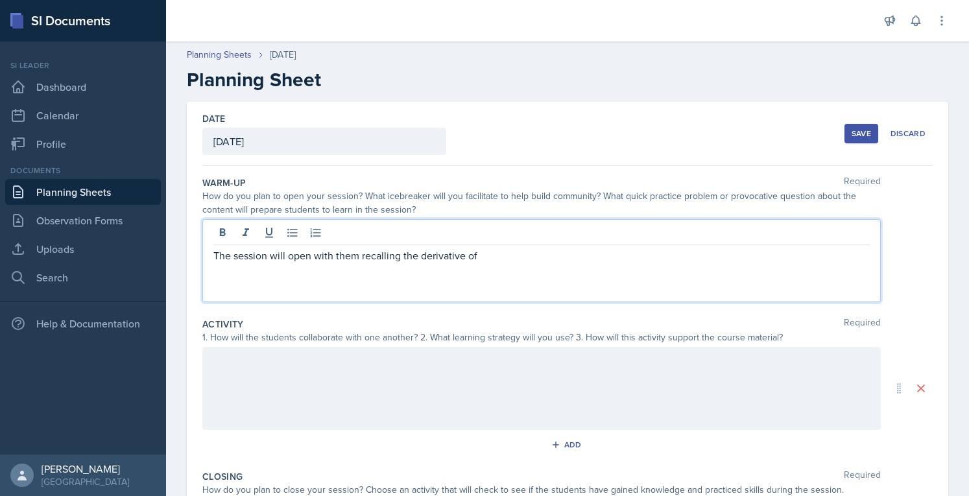
click at [465, 257] on p "The session will open with them recalling the derivative of" at bounding box center [541, 256] width 656 height 16
click at [487, 258] on p "The session will open with them recalling the derivatives of" at bounding box center [541, 256] width 656 height 16
click at [494, 366] on div at bounding box center [541, 388] width 678 height 83
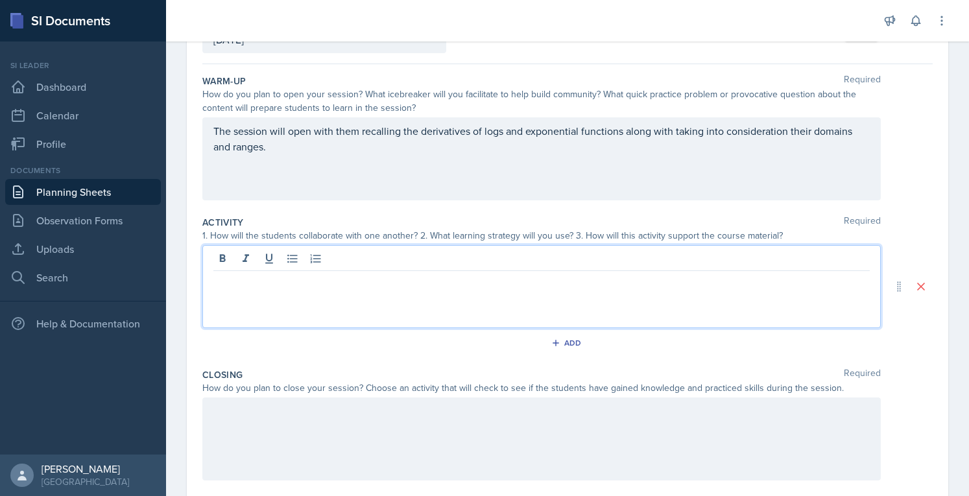
scroll to position [112, 0]
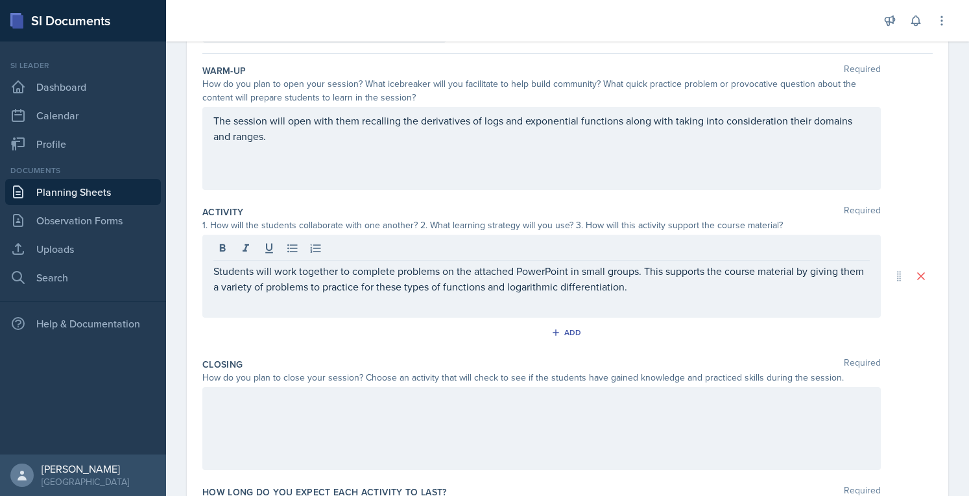
click at [713, 425] on div at bounding box center [541, 428] width 678 height 83
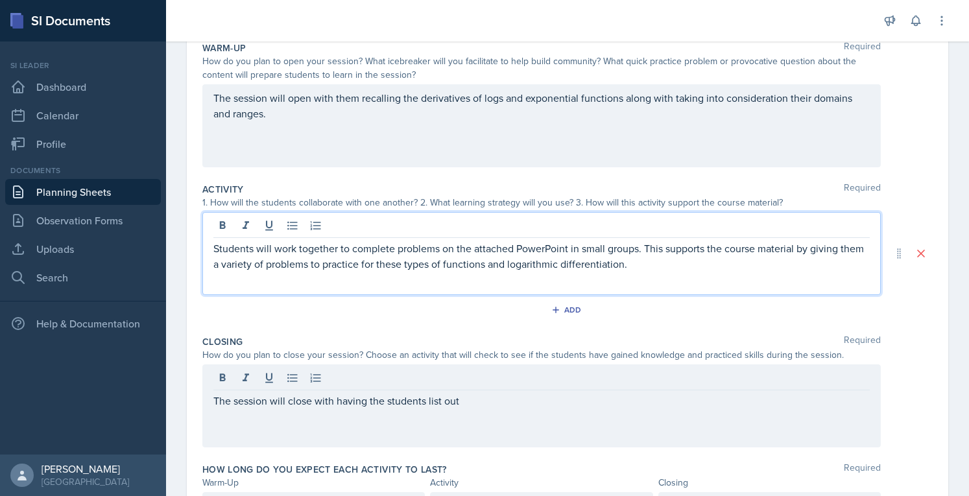
click at [685, 241] on p "Students will work together to complete problems on the attached PowerPoint in …" at bounding box center [541, 256] width 656 height 31
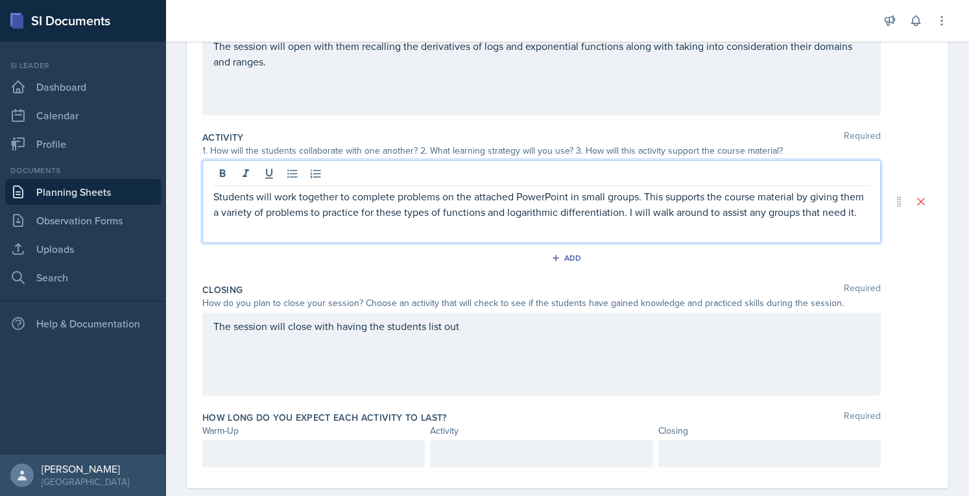
click at [574, 358] on div "The session will close with having the students list out" at bounding box center [541, 353] width 678 height 83
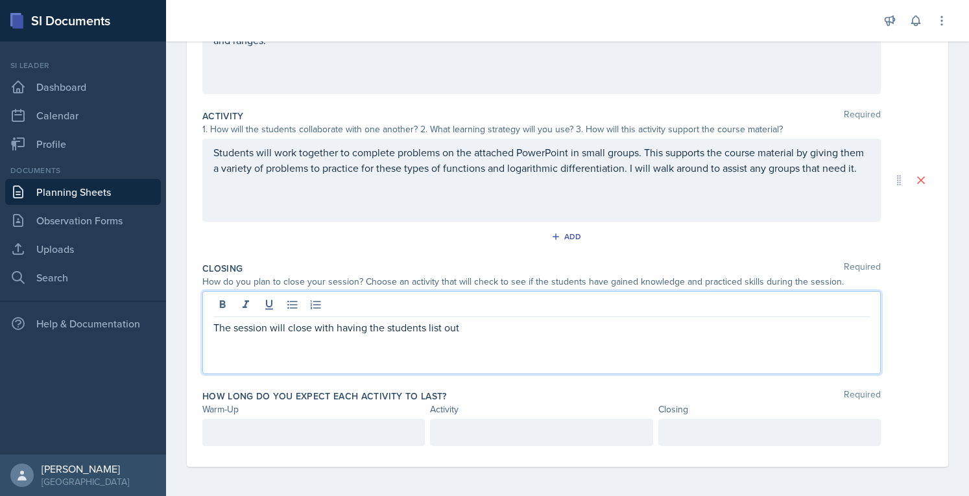
click at [331, 431] on div at bounding box center [313, 432] width 222 height 27
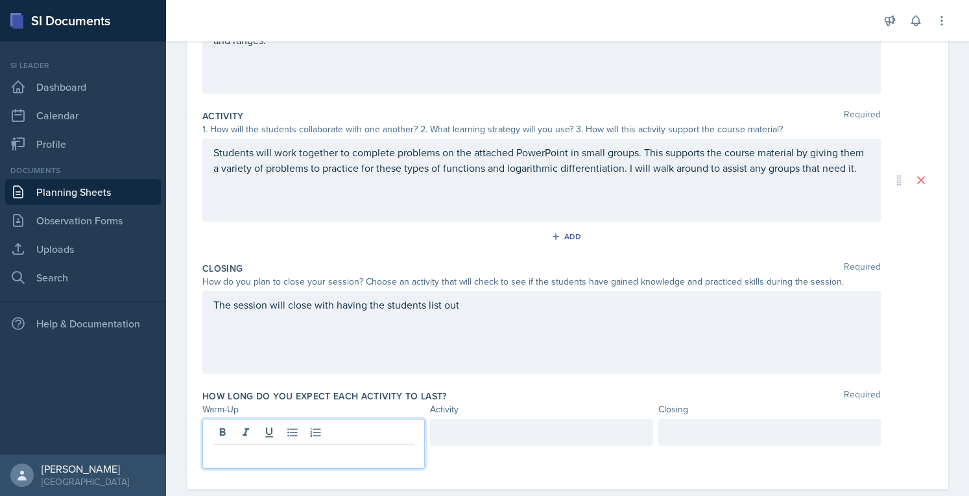
scroll to position [209, 0]
click at [752, 437] on div at bounding box center [769, 430] width 222 height 27
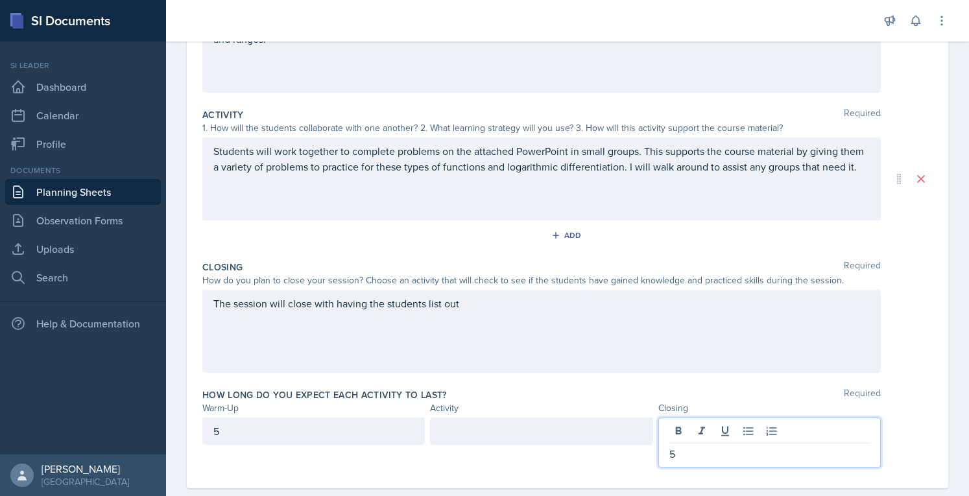
click at [532, 425] on div at bounding box center [541, 430] width 222 height 27
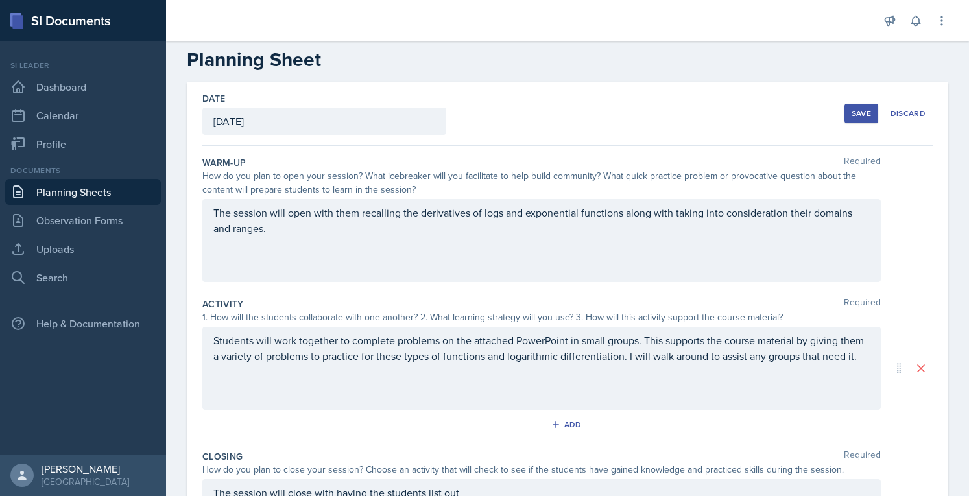
scroll to position [0, 0]
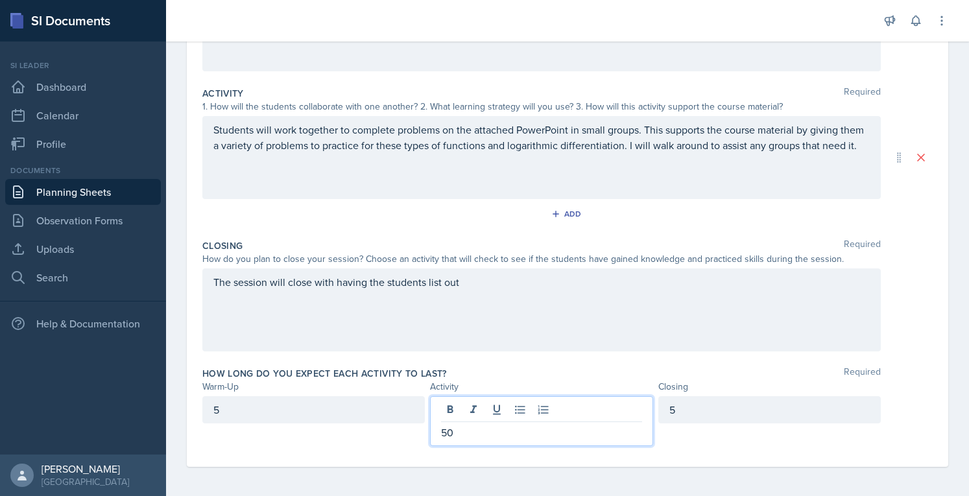
click at [619, 283] on div "The session will close with having the students list out" at bounding box center [541, 309] width 678 height 83
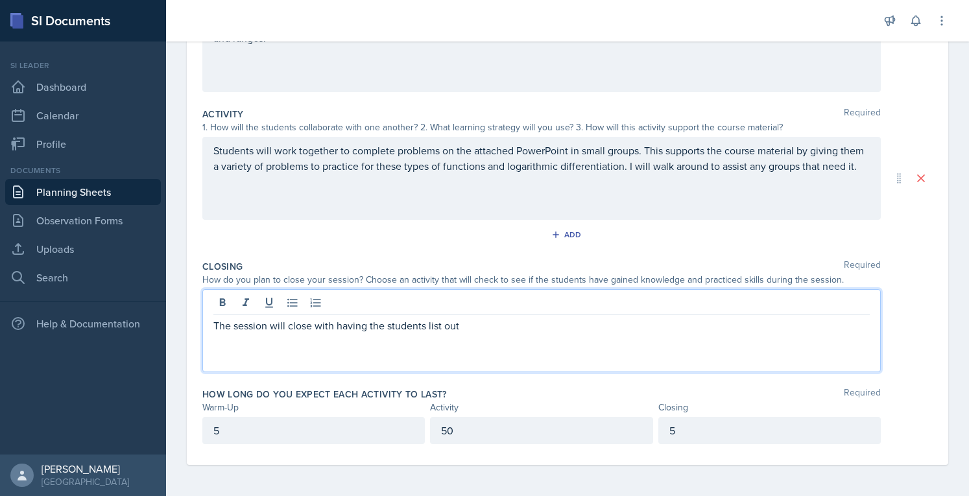
scroll to position [208, 0]
click at [348, 436] on p "5" at bounding box center [313, 433] width 200 height 16
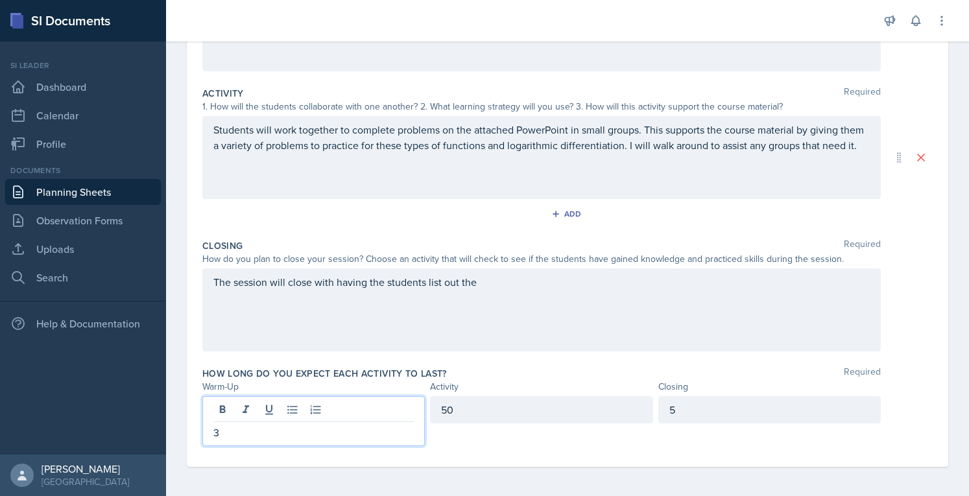
click at [580, 408] on div "50" at bounding box center [541, 409] width 222 height 27
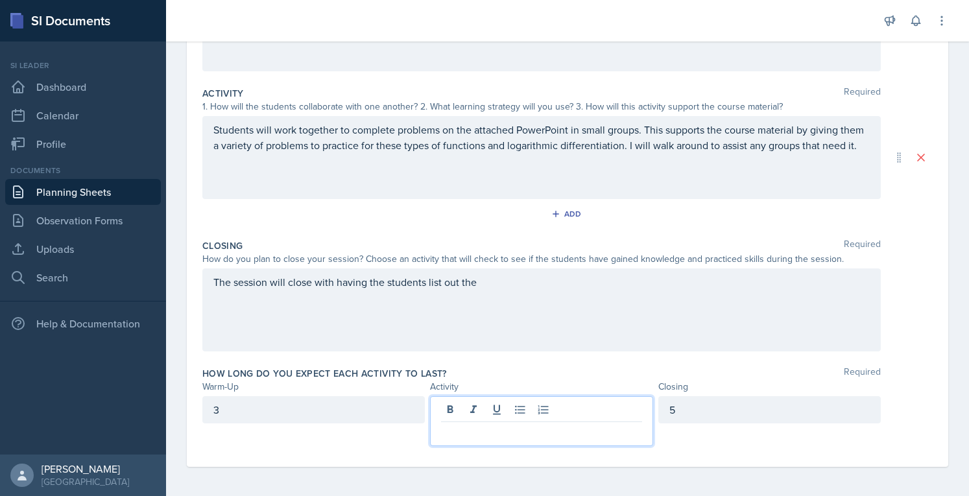
click at [720, 411] on div "5" at bounding box center [769, 409] width 222 height 27
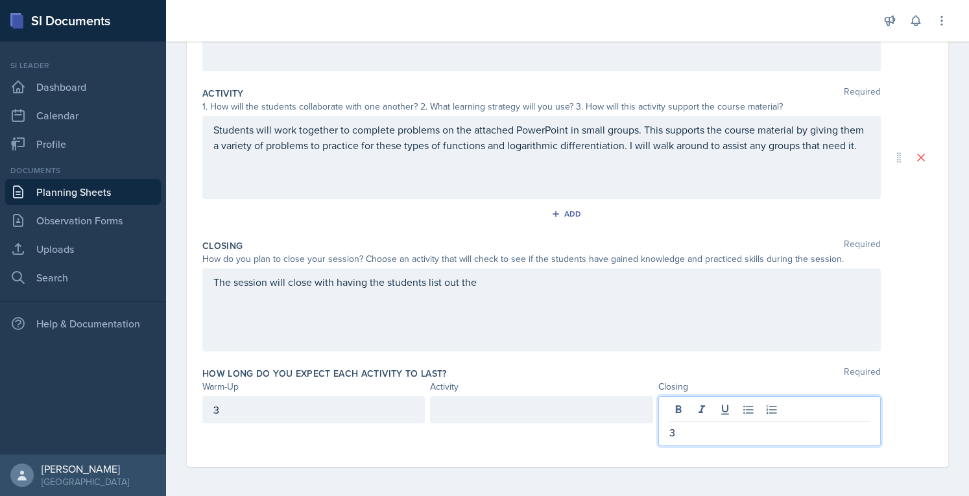
click at [587, 408] on div at bounding box center [541, 409] width 222 height 27
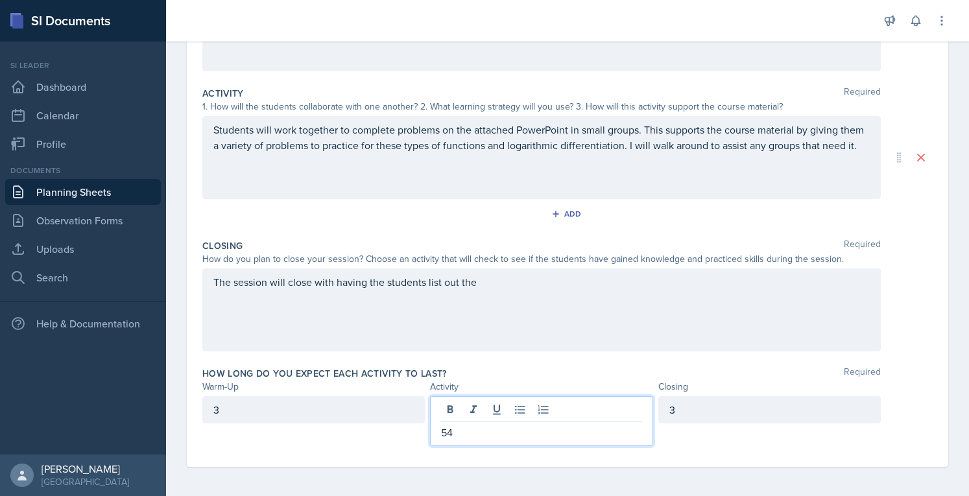
click at [574, 286] on div "The session will close with having the students list out the" at bounding box center [541, 309] width 678 height 83
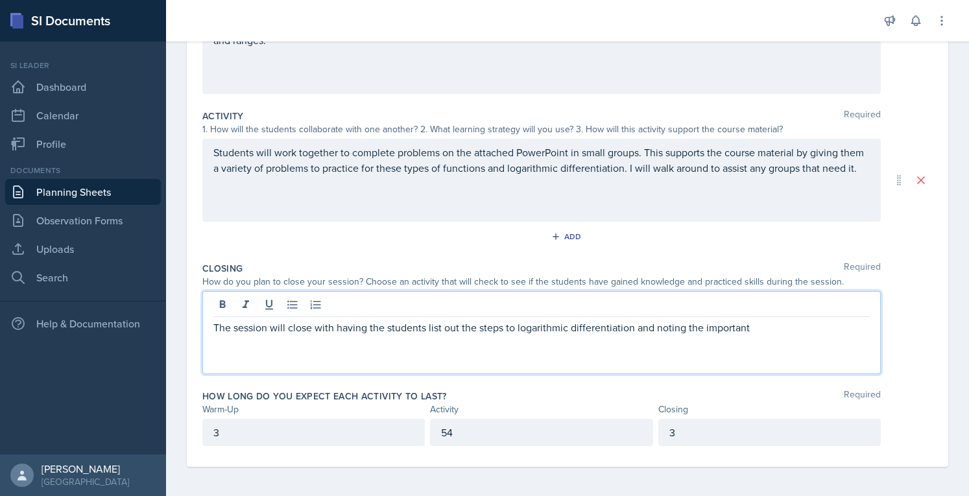
click at [665, 320] on p "The session will close with having the students list out the steps to logarithm…" at bounding box center [541, 328] width 656 height 16
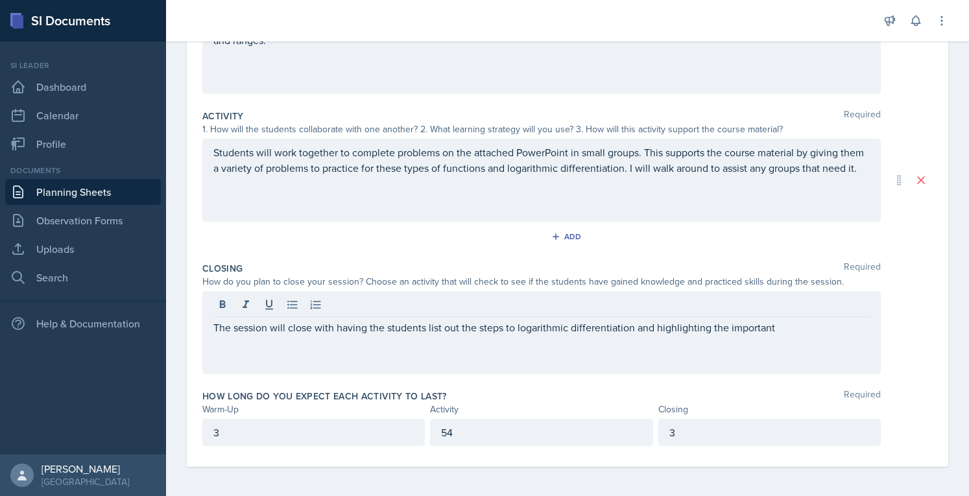
click at [817, 343] on div "The session will close with having the students list out the steps to logarithm…" at bounding box center [541, 332] width 678 height 83
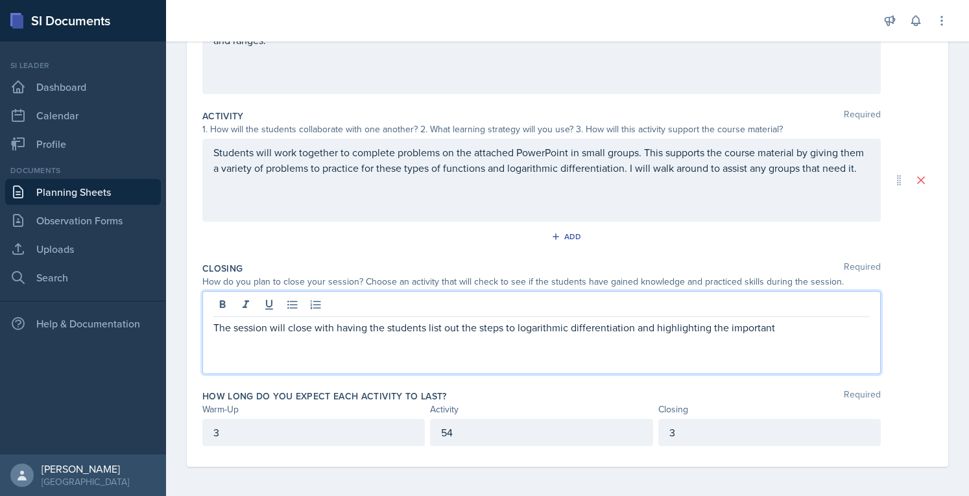
click at [810, 332] on p "The session will close with having the students list out the steps to logarithm…" at bounding box center [541, 328] width 656 height 16
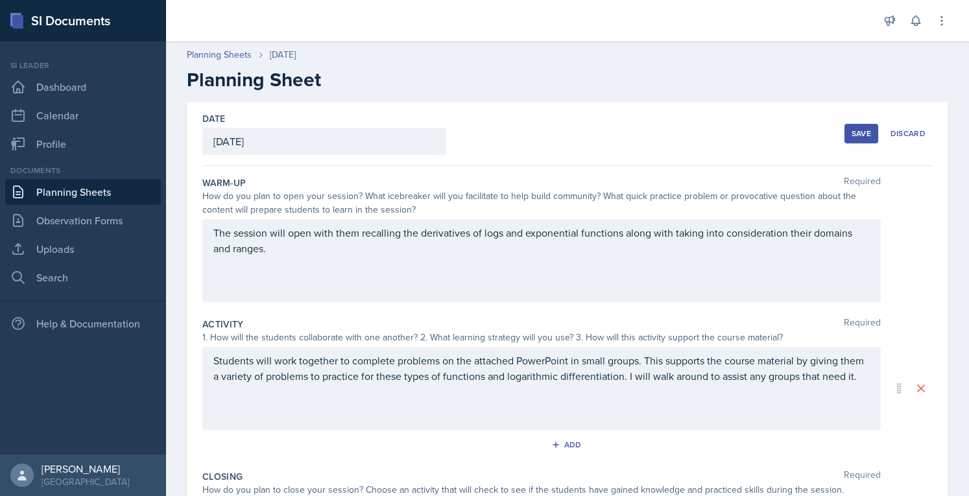
click at [824, 117] on div "Date [DATE] [DATE] 28 29 30 1 2 3 4 5 6 7 8 9 10 11 12 13 14 15 16 17 18 19 20 …" at bounding box center [567, 134] width 730 height 64
click at [851, 137] on div "Save" at bounding box center [860, 133] width 19 height 10
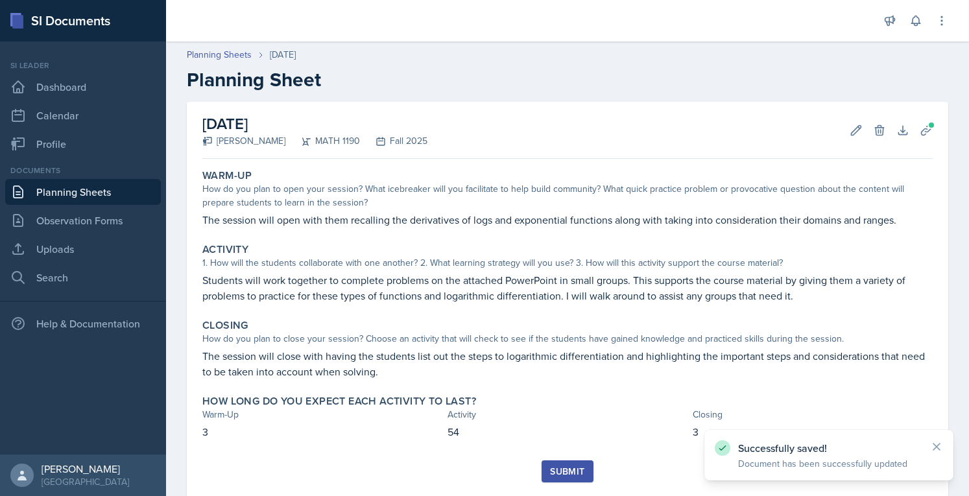
click at [555, 466] on div "Submit" at bounding box center [567, 471] width 34 height 10
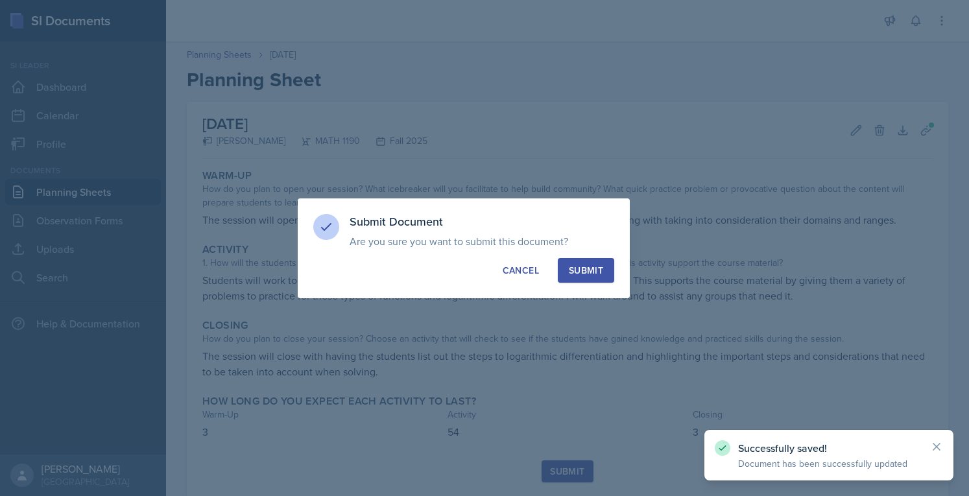
click at [576, 266] on div "Submit" at bounding box center [586, 270] width 34 height 13
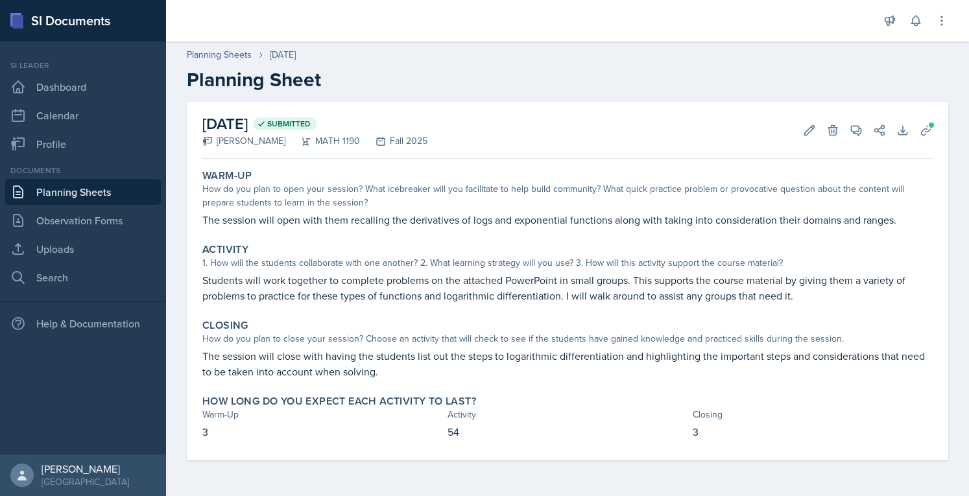
click at [98, 199] on link "Planning Sheets" at bounding box center [83, 192] width 156 height 26
